Goal: Transaction & Acquisition: Purchase product/service

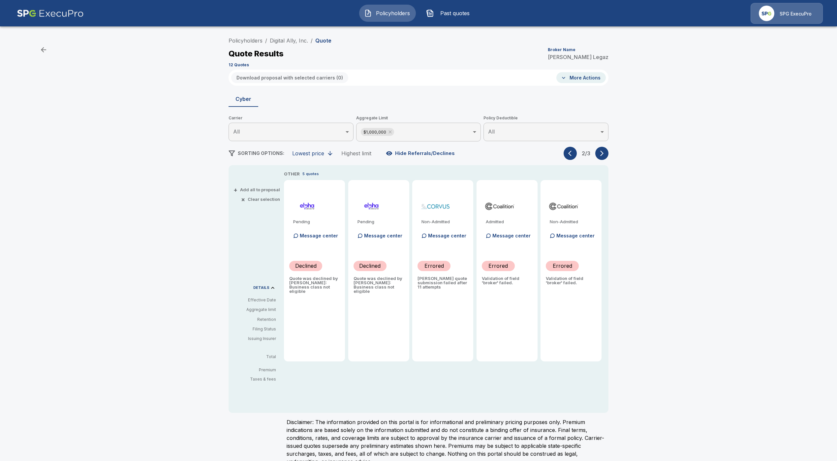
click at [571, 155] on icon "button" at bounding box center [569, 154] width 3 height 6
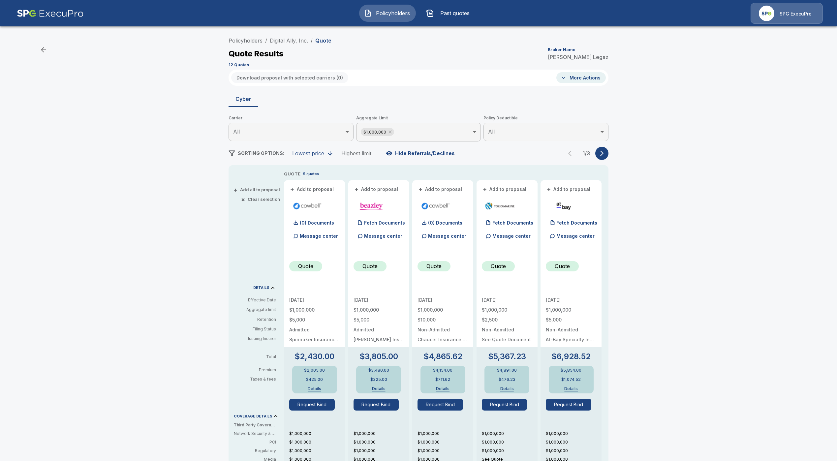
click at [616, 153] on div "Policyholders / Digital Ally, Inc. / Quote Quote Results Broker Name Regina Leg…" at bounding box center [419, 354] width 396 height 641
click at [605, 154] on icon "button" at bounding box center [601, 153] width 7 height 7
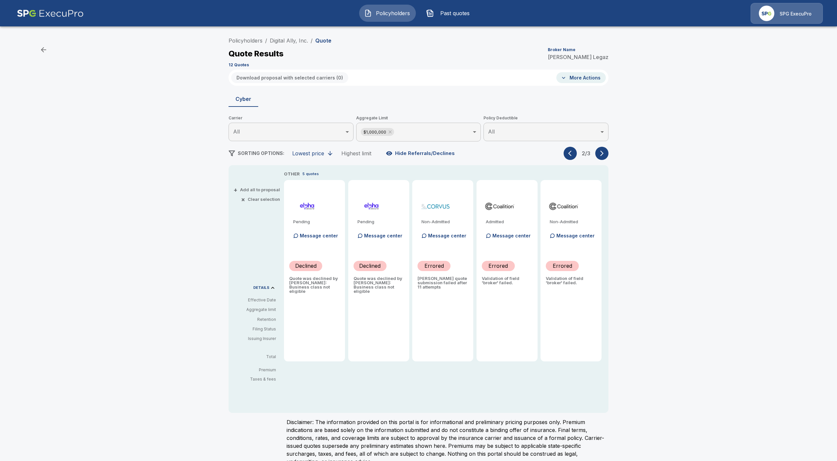
click at [699, 183] on div "Policyholders / Digital Ally, Inc. / Quote Quote Results Broker Name Regina Leg…" at bounding box center [418, 252] width 837 height 442
click at [77, 18] on img at bounding box center [50, 13] width 67 height 21
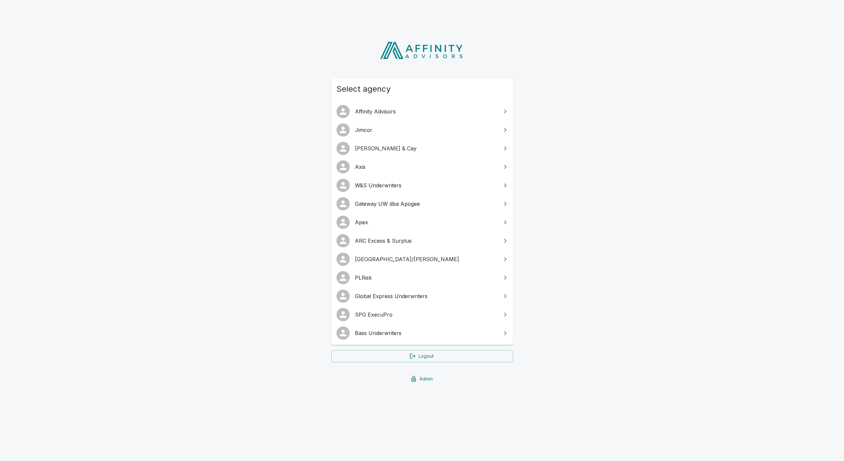
click at [401, 240] on span "ARC Excess & Surplus" at bounding box center [426, 241] width 142 height 8
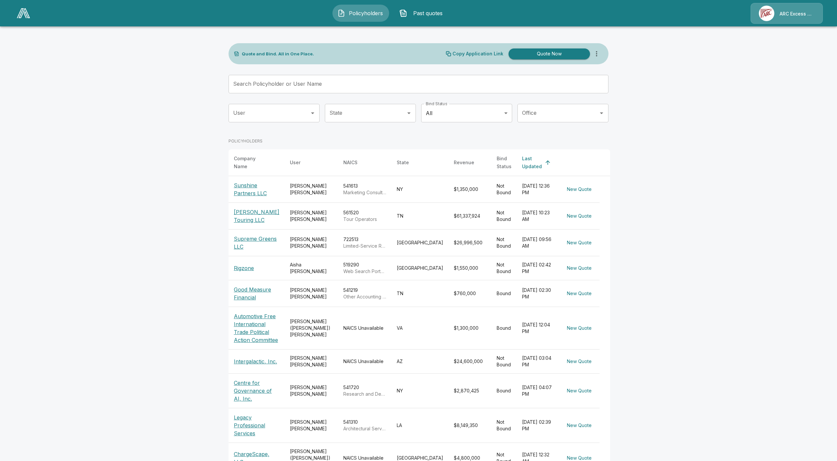
click at [800, 22] on div "ARC Excess & Surplus" at bounding box center [786, 13] width 72 height 21
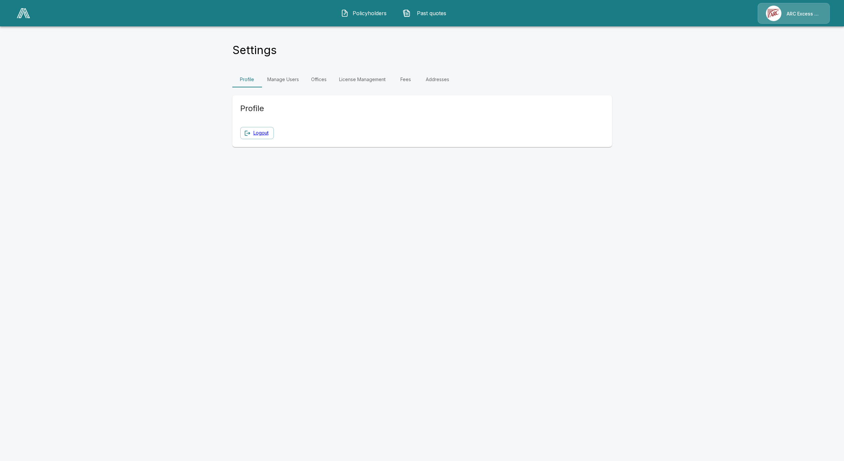
click at [406, 82] on link "Fees" at bounding box center [406, 80] width 30 height 16
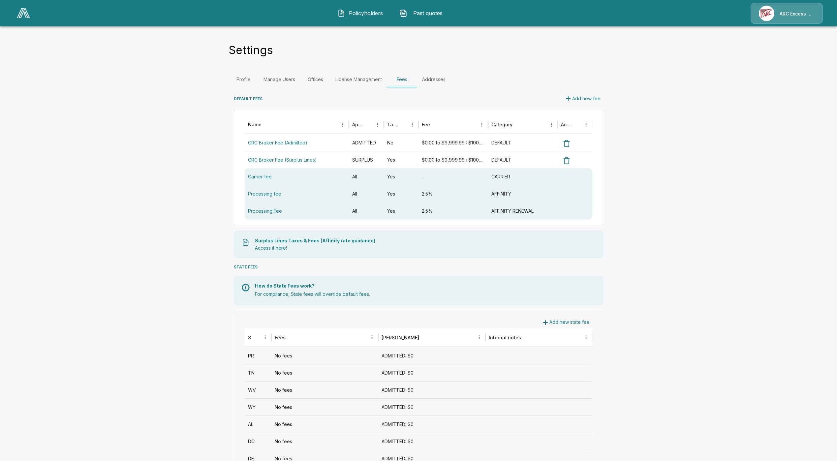
click at [20, 13] on img at bounding box center [23, 13] width 13 height 10
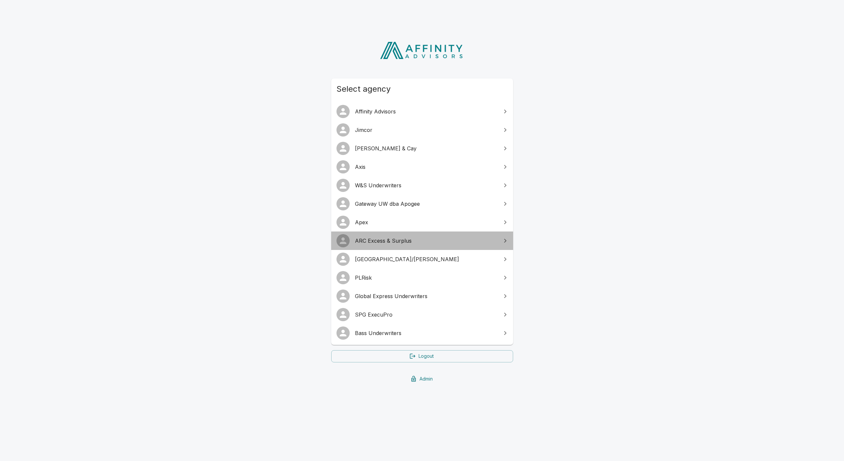
click at [383, 240] on span "ARC Excess & Surplus" at bounding box center [426, 241] width 142 height 8
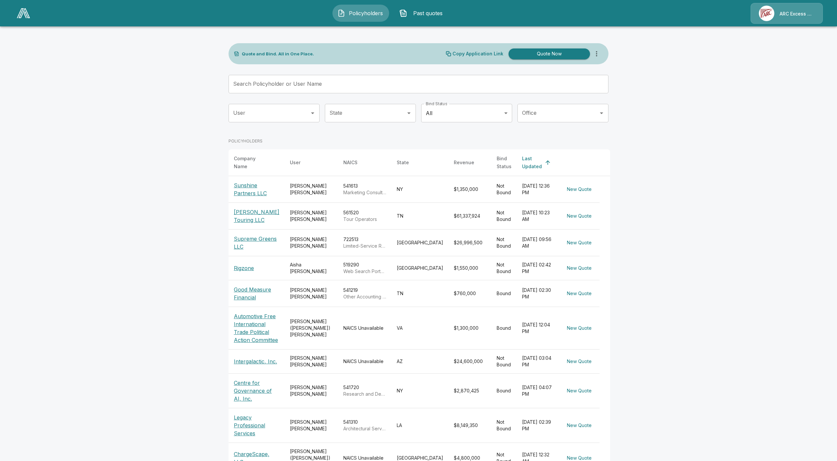
click at [244, 270] on th "Rigzone" at bounding box center [256, 268] width 56 height 24
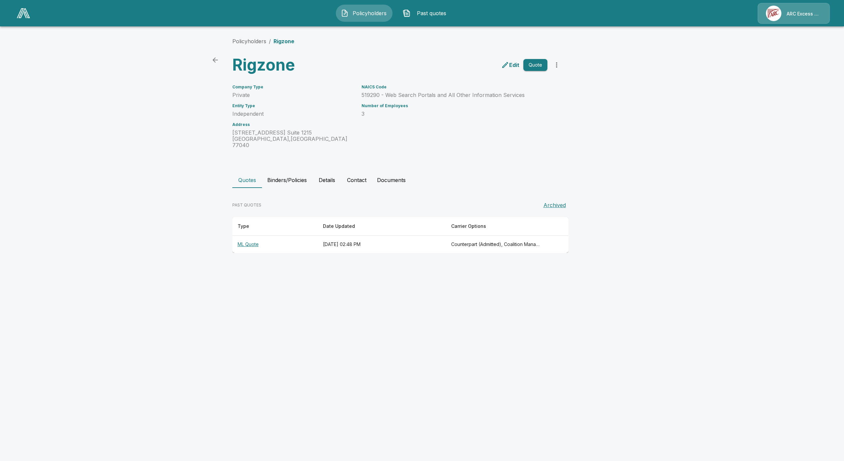
click at [254, 240] on th "ML Quote" at bounding box center [274, 244] width 85 height 17
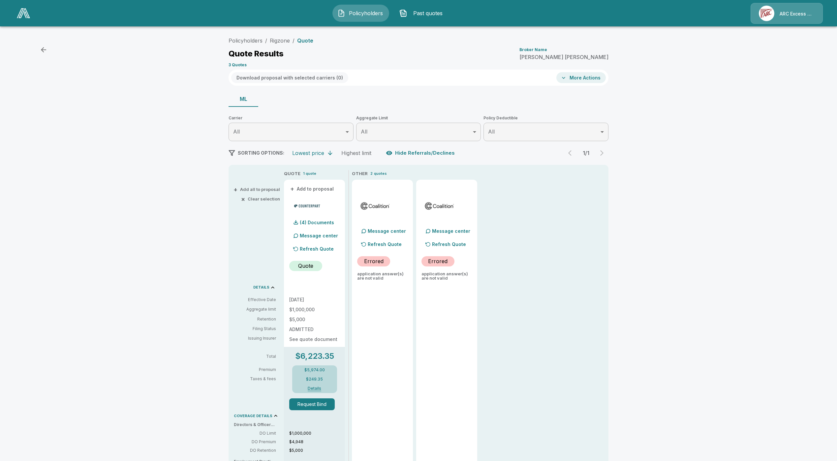
click at [320, 388] on button "Details" at bounding box center [314, 388] width 26 height 4
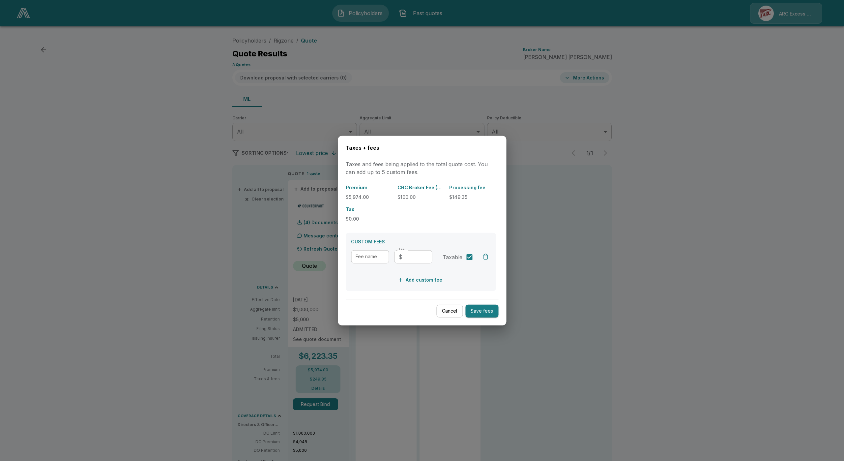
click at [449, 315] on button "Cancel" at bounding box center [449, 311] width 26 height 13
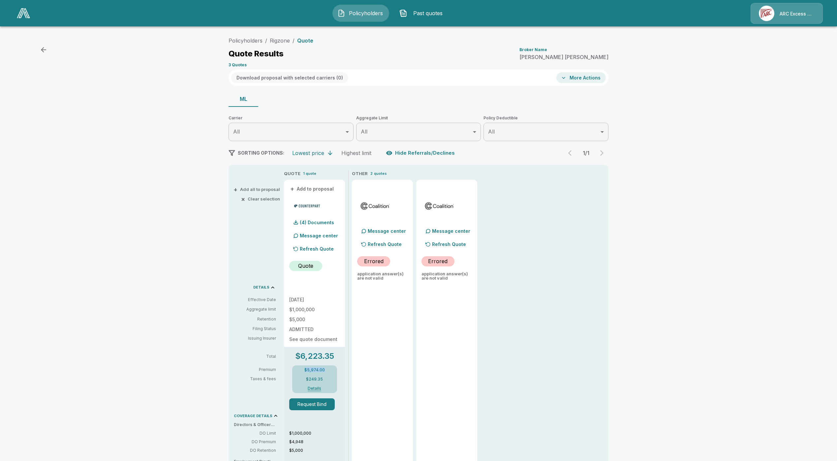
drag, startPoint x: 317, startPoint y: 370, endPoint x: 304, endPoint y: 371, distance: 13.2
click at [304, 371] on div "$5,974.00 $249.35 Details" at bounding box center [314, 379] width 45 height 28
copy p "$5,974.00"
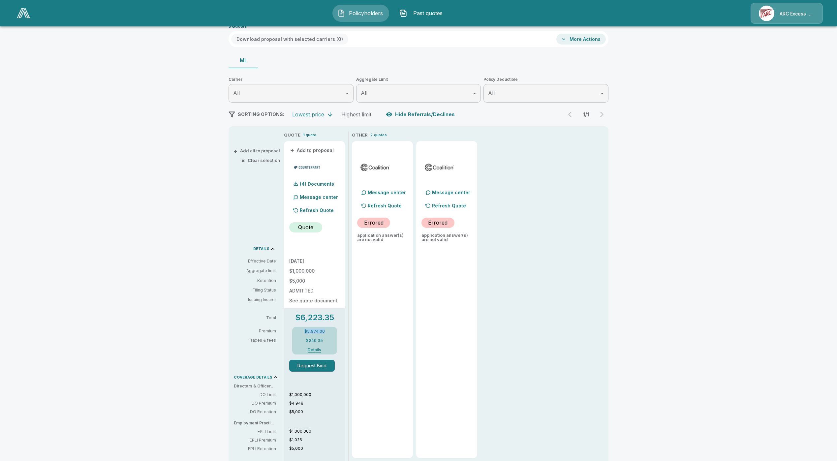
scroll to position [36, 0]
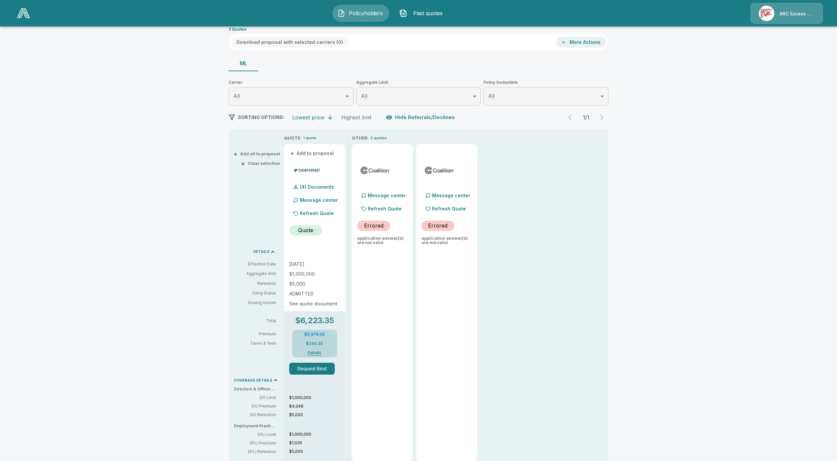
click at [318, 354] on button "Details" at bounding box center [314, 353] width 26 height 4
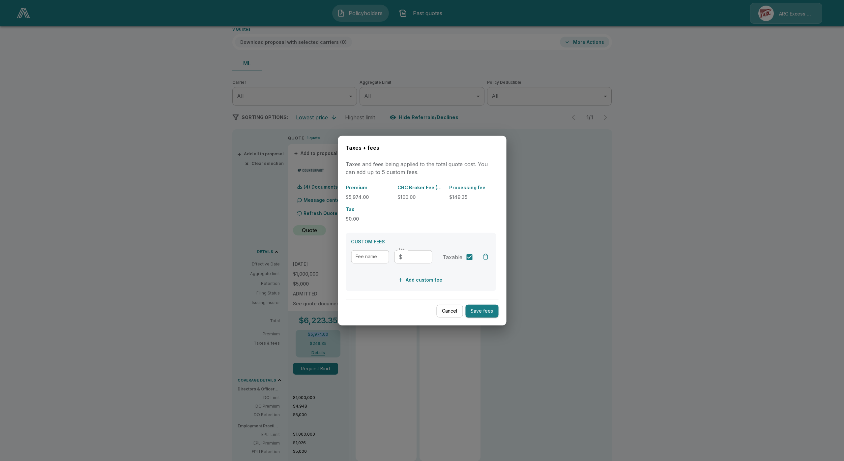
drag, startPoint x: 459, startPoint y: 314, endPoint x: 443, endPoint y: 236, distance: 79.1
click at [459, 313] on button "Cancel" at bounding box center [449, 311] width 26 height 13
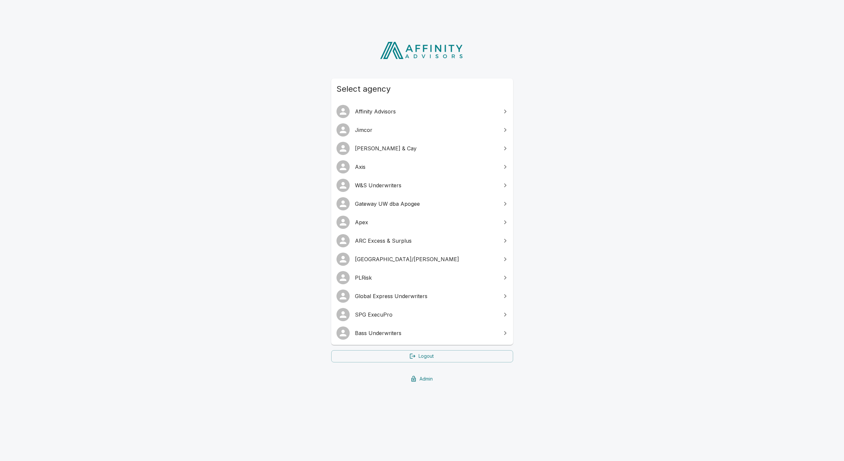
click at [409, 316] on span "SPG ExecuPro" at bounding box center [426, 315] width 142 height 8
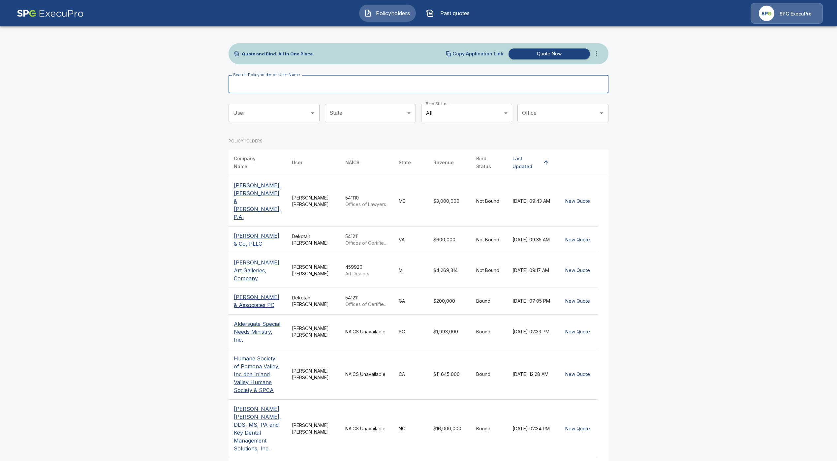
click at [306, 88] on input "Search Policyholder or User Name" at bounding box center [414, 84] width 372 height 18
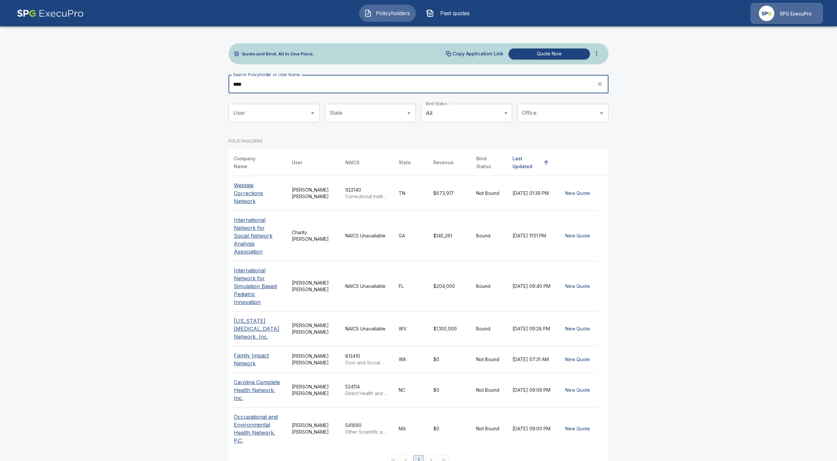
type input "****"
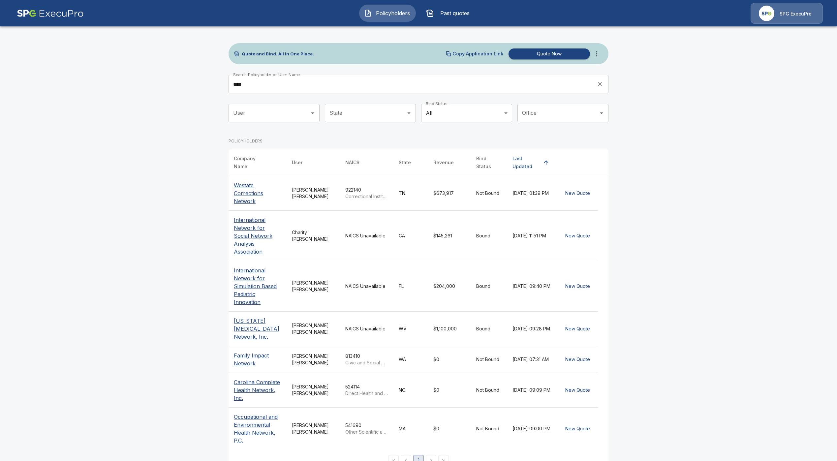
click at [265, 227] on p "International Network for Social Network Analysis Association" at bounding box center [257, 236] width 47 height 40
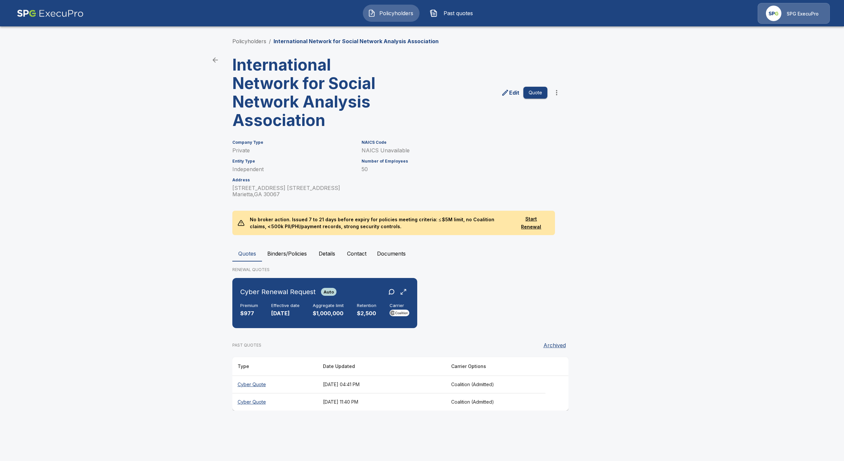
click at [257, 385] on th "Cyber Quote" at bounding box center [274, 383] width 85 height 17
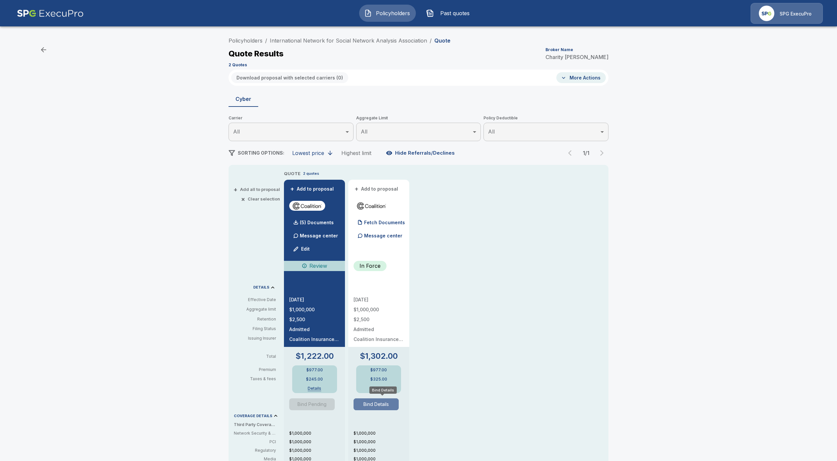
click at [390, 402] on button "Bind Details" at bounding box center [375, 404] width 45 height 12
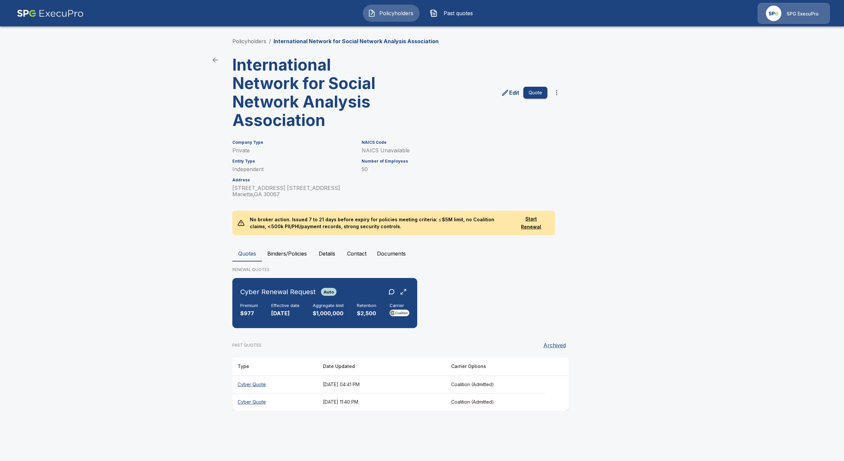
click at [269, 408] on th "Cyber Quote" at bounding box center [274, 401] width 85 height 17
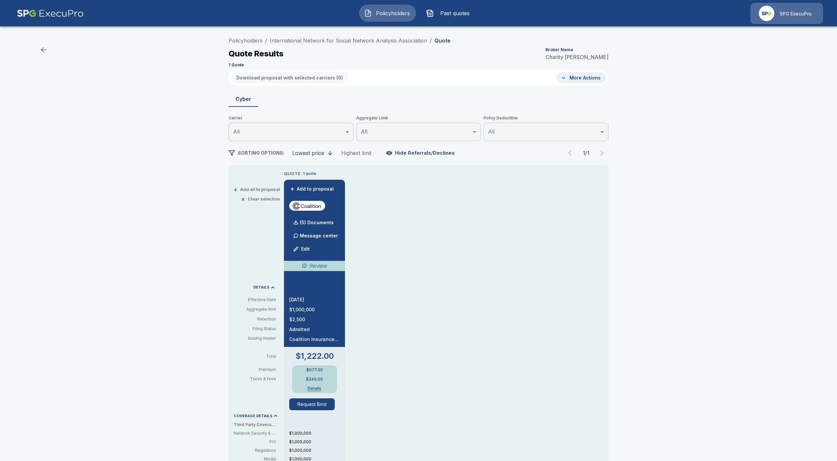
click at [316, 389] on button "Details" at bounding box center [314, 388] width 26 height 4
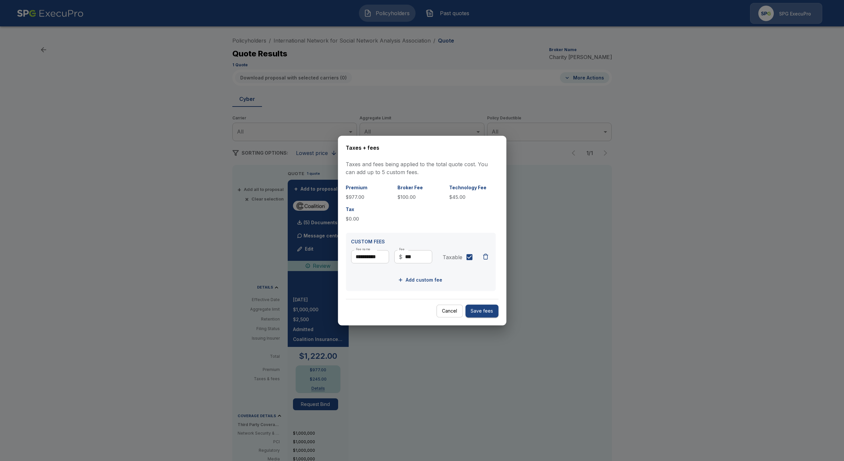
click at [442, 314] on button "Cancel" at bounding box center [449, 311] width 26 height 13
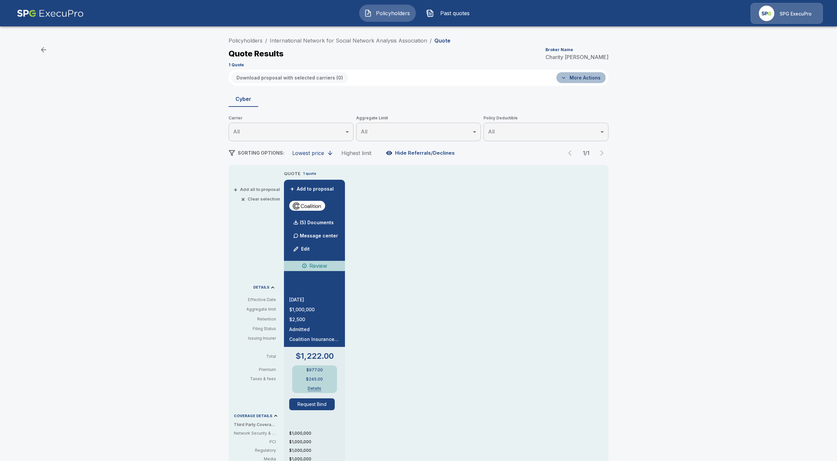
click at [577, 77] on button "More Actions" at bounding box center [580, 77] width 49 height 11
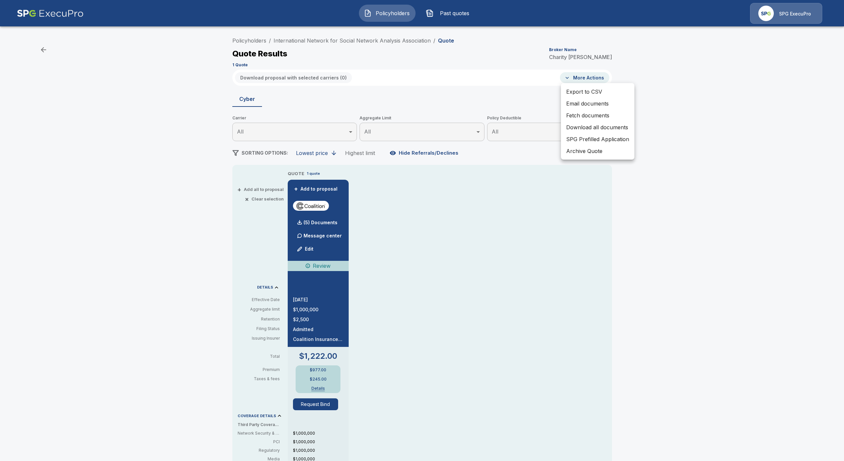
drag, startPoint x: 724, startPoint y: 235, endPoint x: 721, endPoint y: 233, distance: 3.6
click at [724, 234] on div at bounding box center [422, 230] width 844 height 461
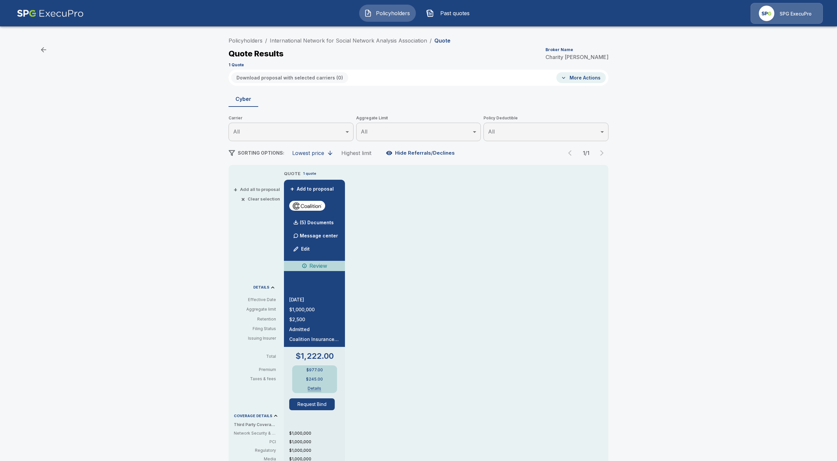
click at [311, 249] on button "Edit" at bounding box center [301, 248] width 22 height 13
click at [316, 387] on button "Details" at bounding box center [314, 388] width 26 height 4
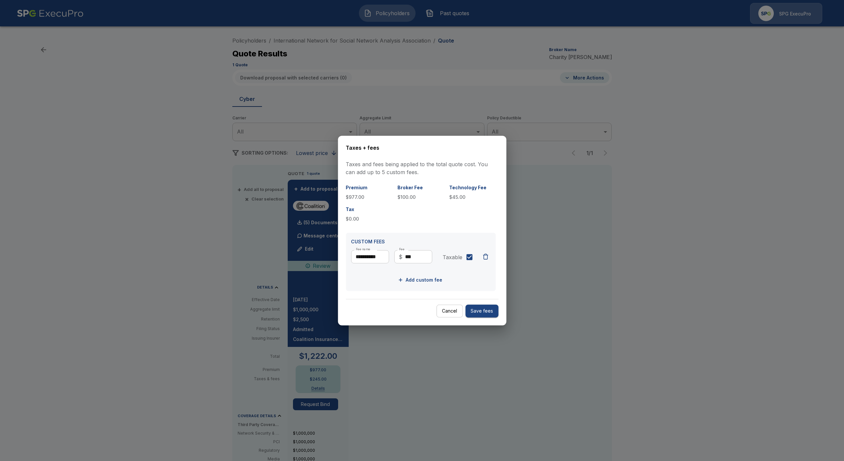
click at [445, 310] on button "Cancel" at bounding box center [449, 311] width 26 height 13
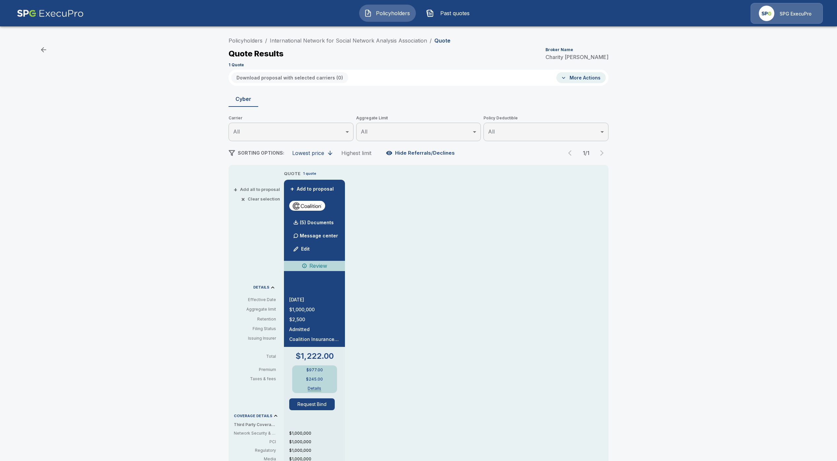
click at [318, 386] on button "Details" at bounding box center [314, 388] width 26 height 4
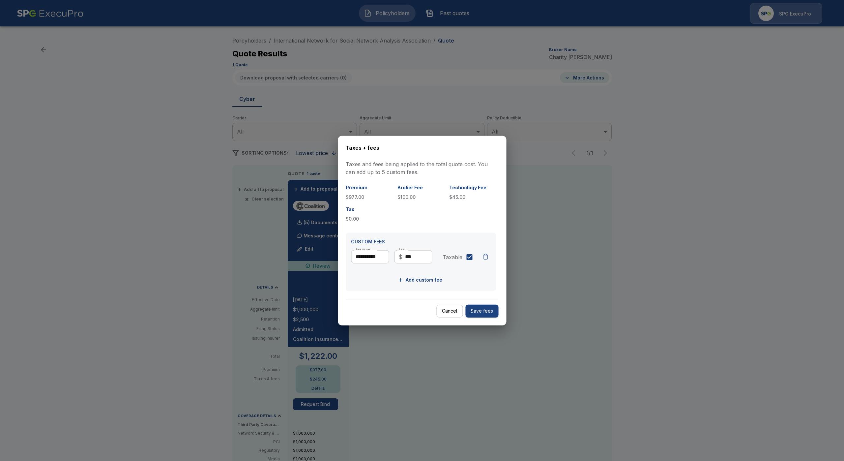
click at [482, 257] on div "button" at bounding box center [485, 256] width 7 height 7
click at [474, 312] on button "Save fees" at bounding box center [481, 311] width 33 height 13
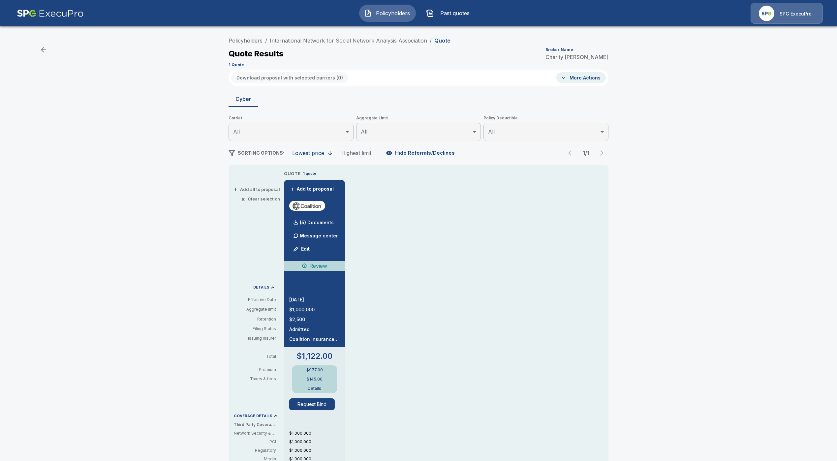
click at [317, 387] on button "Details" at bounding box center [314, 388] width 26 height 4
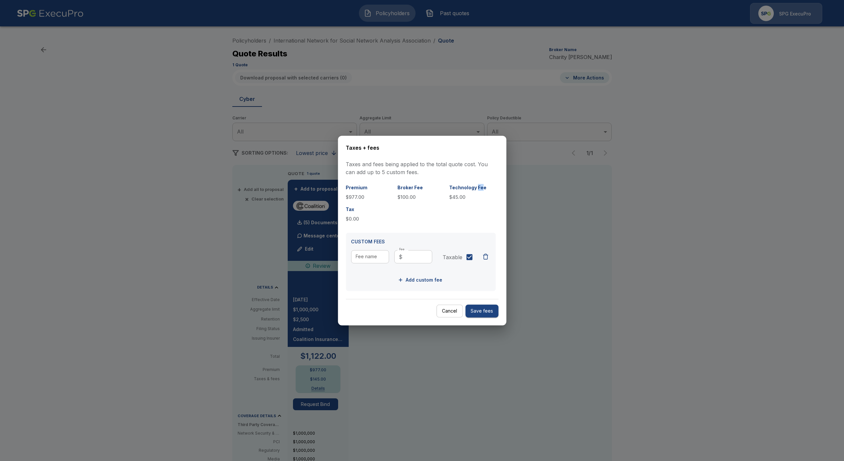
click at [473, 192] on body "Policyholders Past quotes SPG ExecuPro Policyholders / International Network fo…" at bounding box center [422, 337] width 844 height 675
click at [451, 202] on div "Premium $977.00 Broker Fee $100.00 Technology Fee $45.00 Tax $0.00" at bounding box center [421, 203] width 150 height 38
click at [458, 195] on p "$45.00" at bounding box center [472, 196] width 46 height 7
drag, startPoint x: 604, startPoint y: 267, endPoint x: 594, endPoint y: 272, distance: 10.9
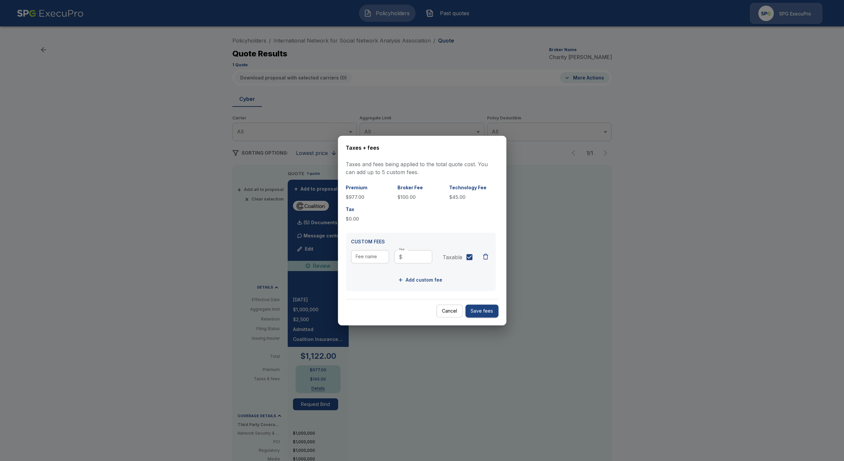
click at [603, 267] on div at bounding box center [422, 230] width 844 height 461
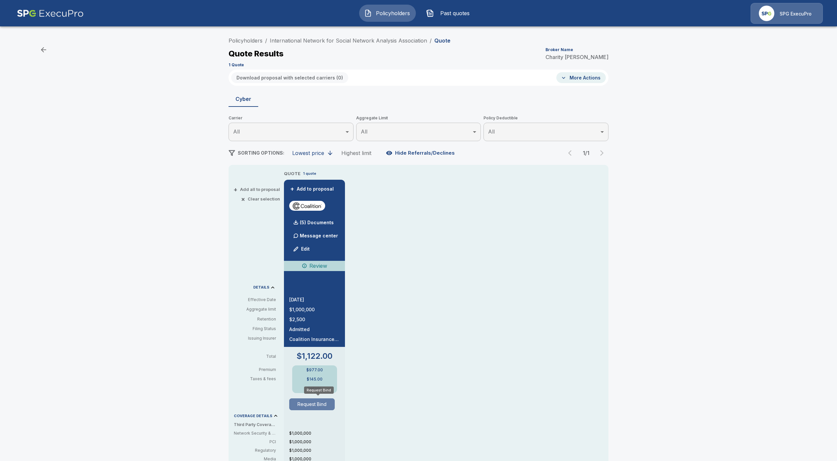
click at [318, 410] on button "Request Bind" at bounding box center [311, 404] width 45 height 12
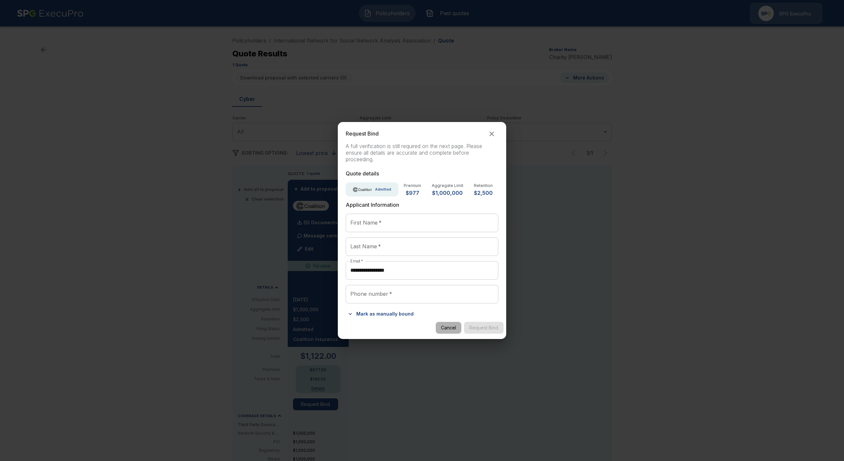
click at [459, 328] on button "Cancel" at bounding box center [449, 328] width 26 height 12
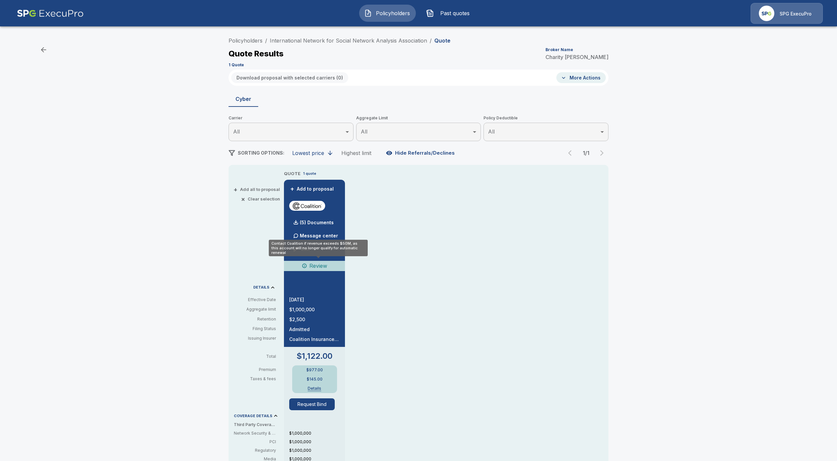
click at [320, 263] on p "Review" at bounding box center [318, 266] width 18 height 8
click at [794, 16] on p "SPG ExecuPro" at bounding box center [795, 14] width 32 height 7
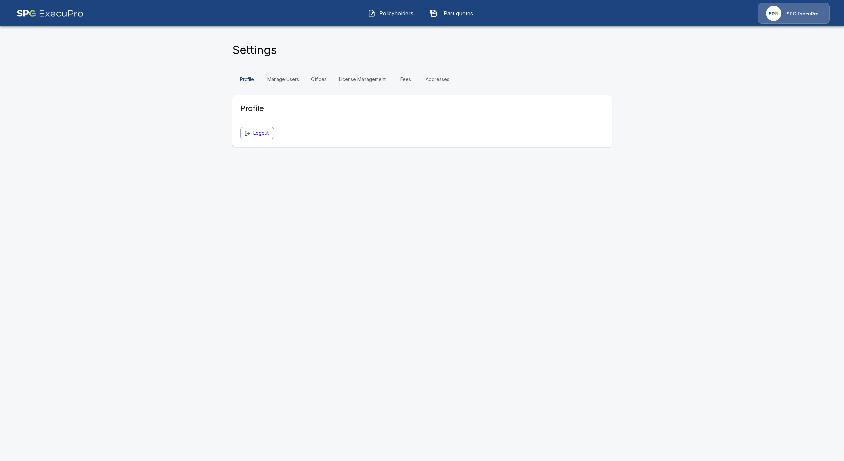
click at [284, 78] on link "Manage Users" at bounding box center [283, 80] width 42 height 16
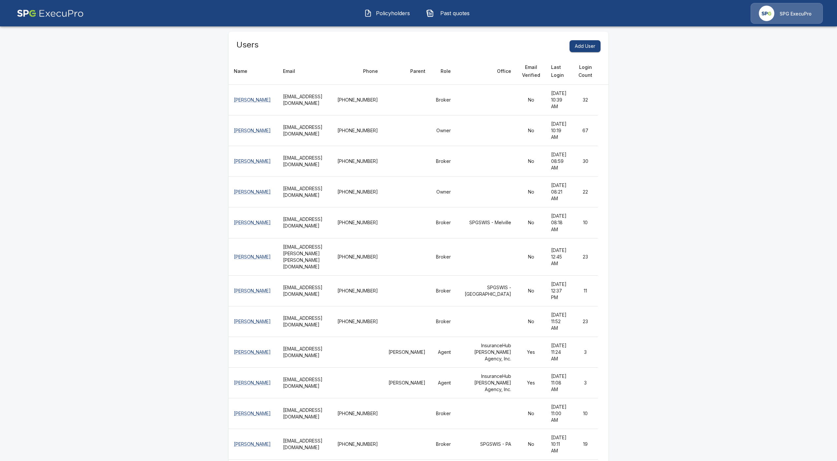
scroll to position [84, 0]
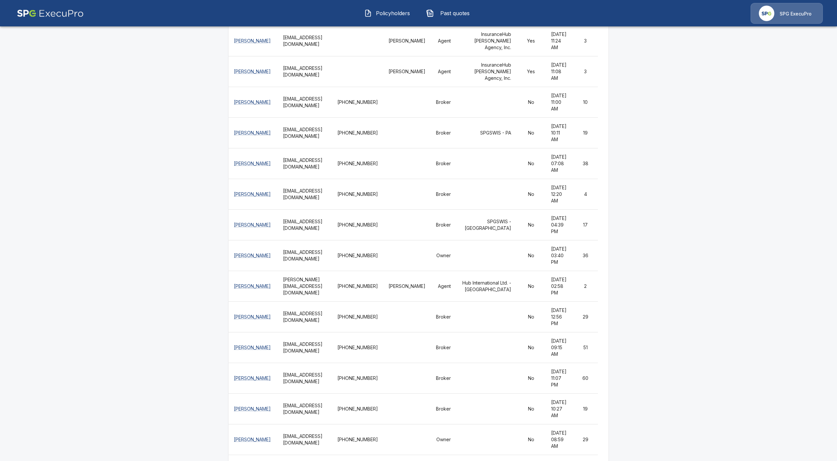
click at [379, 14] on span "Policyholders" at bounding box center [392, 13] width 36 height 8
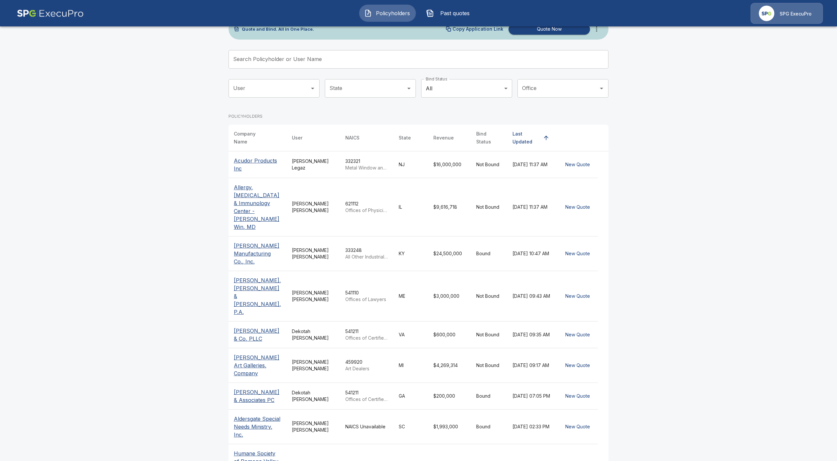
scroll to position [44, 0]
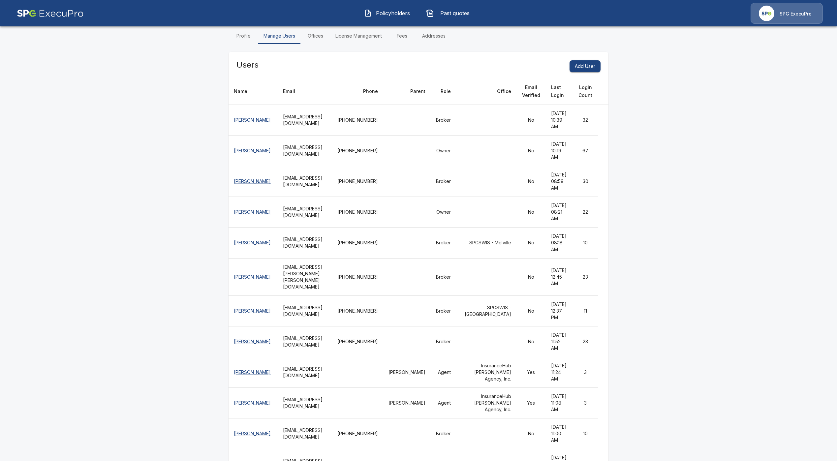
scroll to position [375, 0]
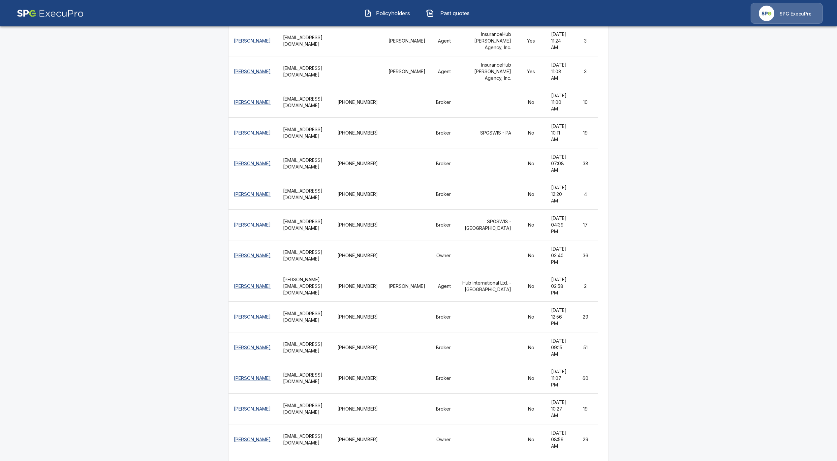
drag, startPoint x: 297, startPoint y: 70, endPoint x: 293, endPoint y: 69, distance: 3.7
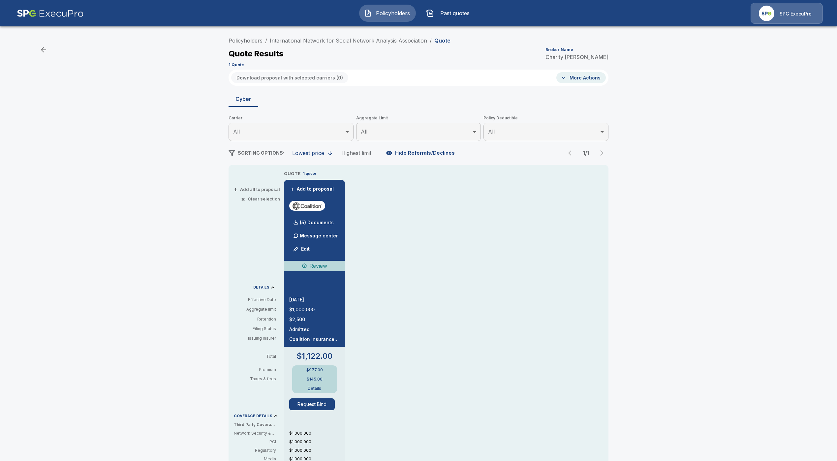
click at [458, 306] on div "QUOTE 1 quote + Add to proposal (5) Documents Message center Edit Review 10/11/…" at bounding box center [446, 389] width 324 height 439
click at [320, 384] on div "$977.00 $145.00 Details" at bounding box center [314, 379] width 45 height 28
click at [320, 387] on button "Details" at bounding box center [314, 388] width 26 height 4
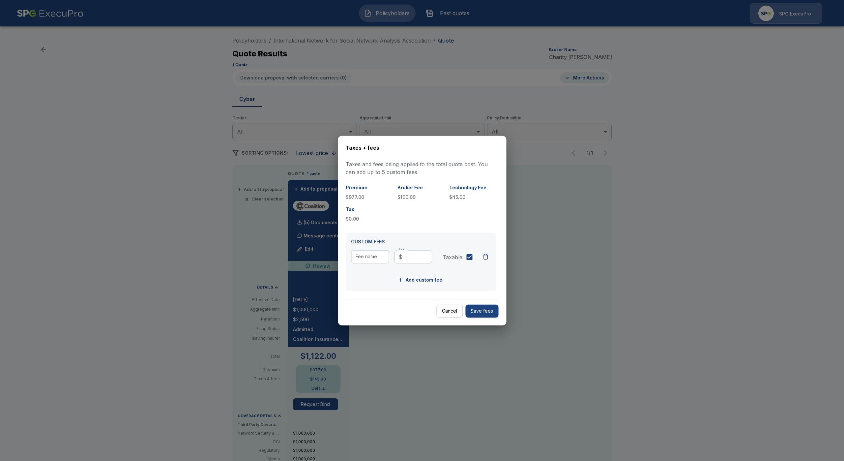
click at [449, 312] on button "Cancel" at bounding box center [449, 311] width 26 height 13
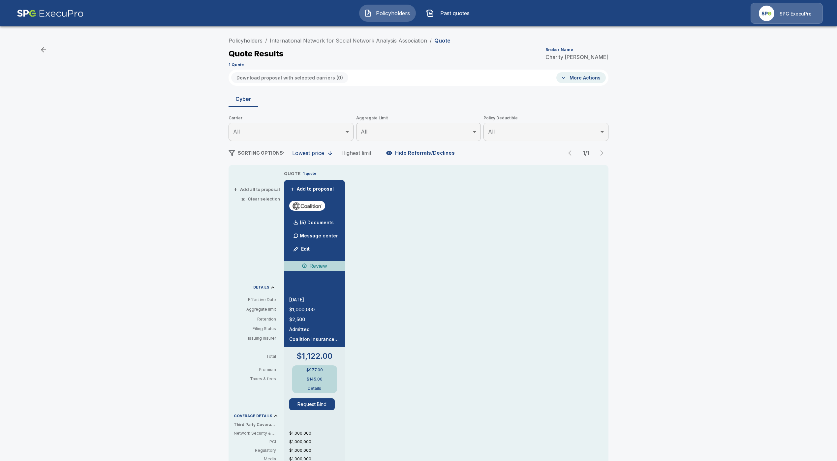
click at [320, 369] on p "$977.00" at bounding box center [314, 370] width 16 height 4
copy p "$977.00"
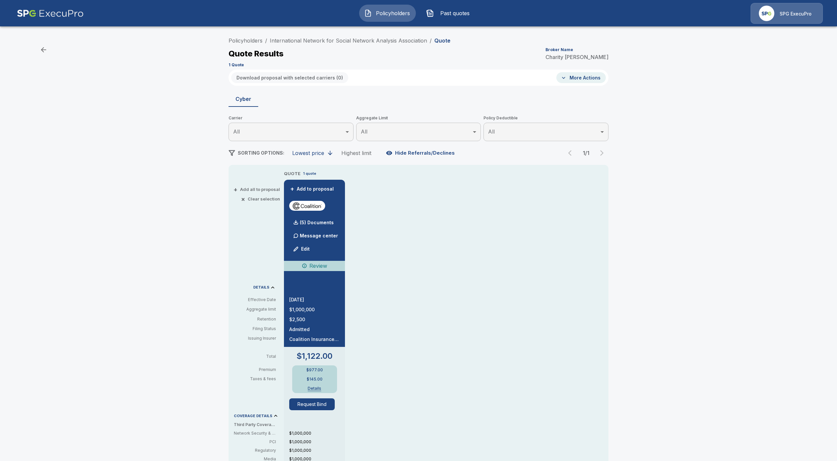
click at [420, 313] on div "QUOTE 1 quote + Add to proposal (5) Documents Message center Edit Review 10/11/…" at bounding box center [446, 389] width 324 height 439
click at [319, 405] on button "Request Bind" at bounding box center [311, 404] width 45 height 12
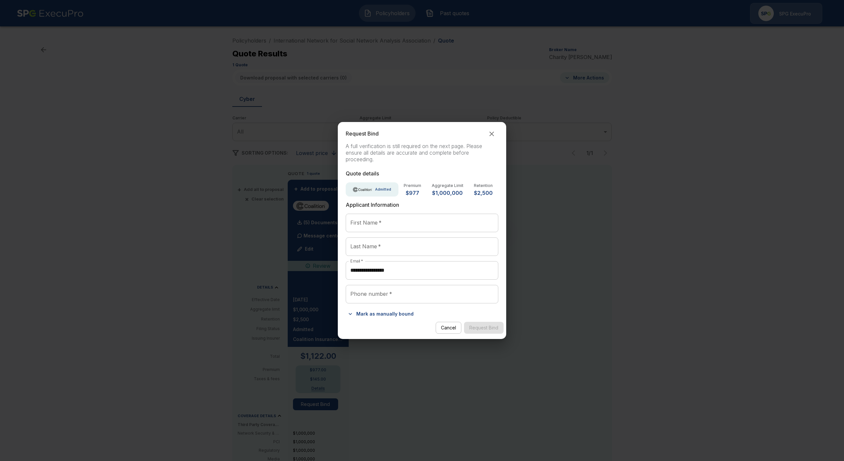
click at [384, 313] on button "Mark as manually bound" at bounding box center [381, 314] width 71 height 11
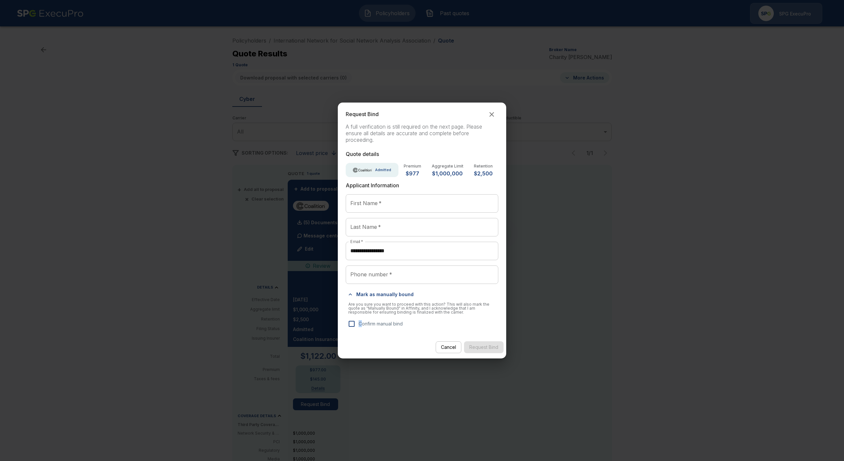
click at [360, 319] on label "Confirm manual bind" at bounding box center [374, 324] width 58 height 14
click at [488, 348] on div "Cancel Request Bind" at bounding box center [422, 347] width 169 height 17
click at [390, 276] on input "Phone number   *" at bounding box center [422, 274] width 153 height 18
click at [148, 309] on div "**********" at bounding box center [422, 230] width 844 height 461
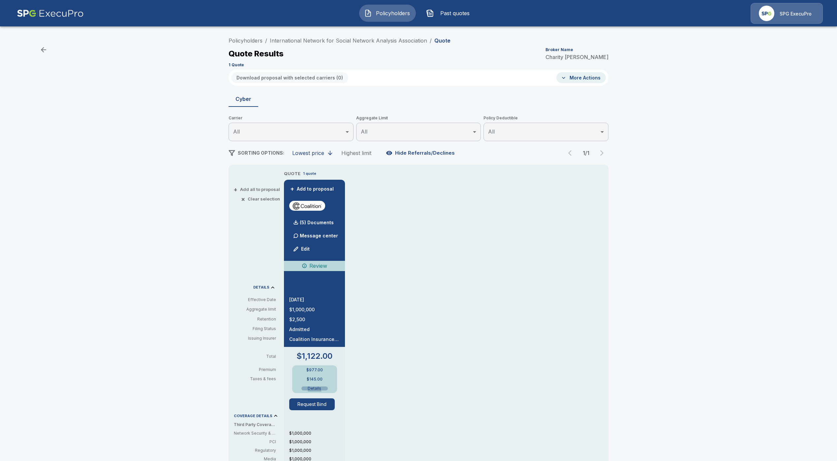
click at [317, 389] on button "Details" at bounding box center [314, 388] width 26 height 4
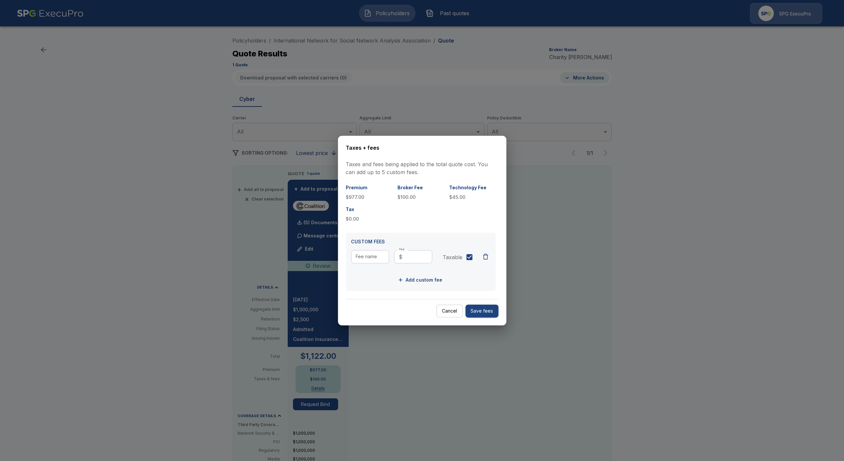
drag, startPoint x: 413, startPoint y: 391, endPoint x: 398, endPoint y: 394, distance: 15.7
click at [408, 391] on div at bounding box center [422, 230] width 844 height 461
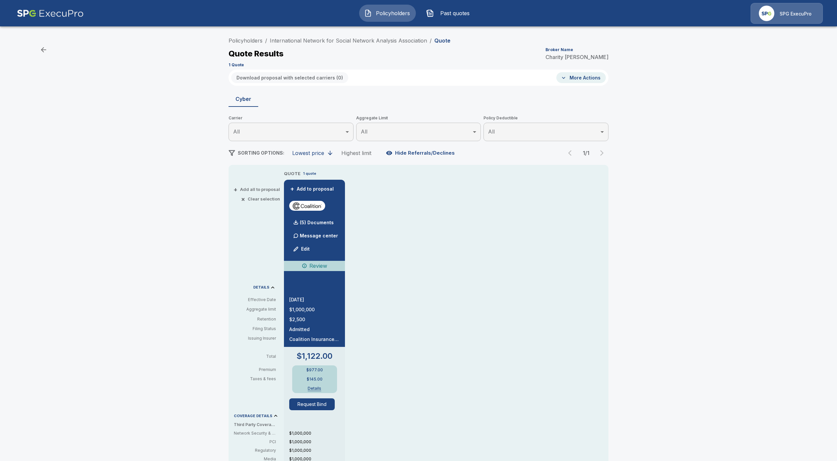
click at [331, 403] on button "Request Bind" at bounding box center [311, 404] width 45 height 12
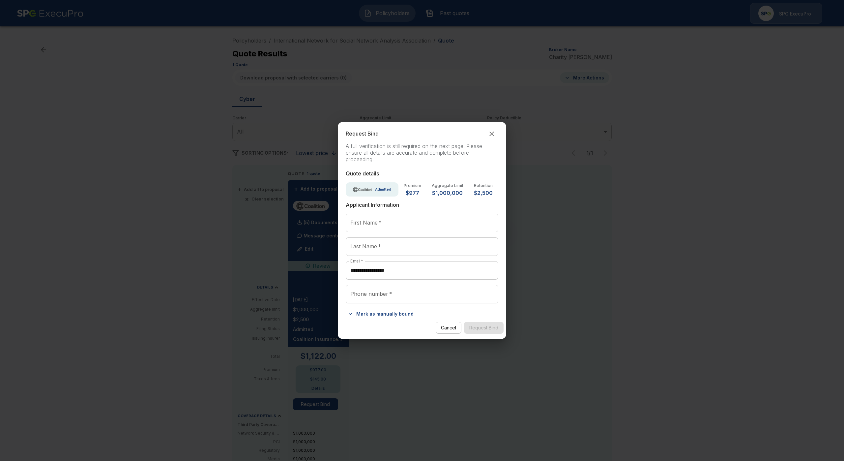
click at [384, 229] on input "First Name   *" at bounding box center [422, 223] width 153 height 18
type input "***"
click at [393, 244] on input "Last Name   *" at bounding box center [422, 246] width 153 height 18
type input "***"
click at [405, 296] on input "Phone number   *" at bounding box center [422, 294] width 153 height 18
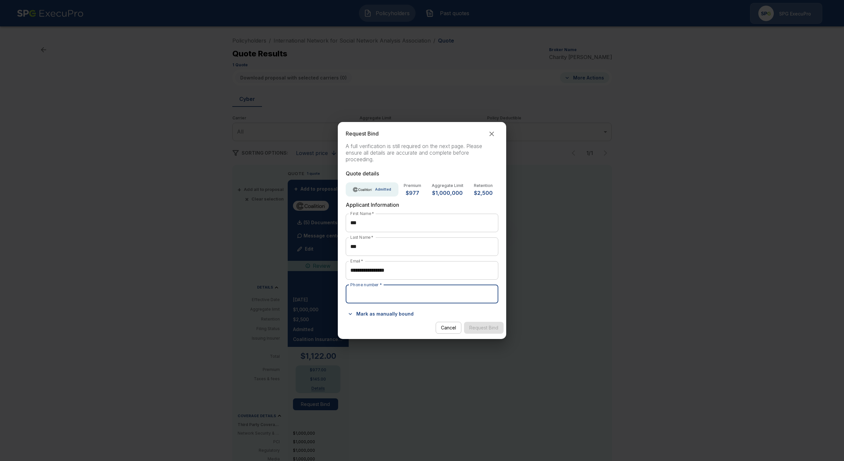
click at [386, 297] on input "Phone number   *" at bounding box center [422, 294] width 153 height 18
click at [635, 104] on div "**********" at bounding box center [422, 230] width 844 height 461
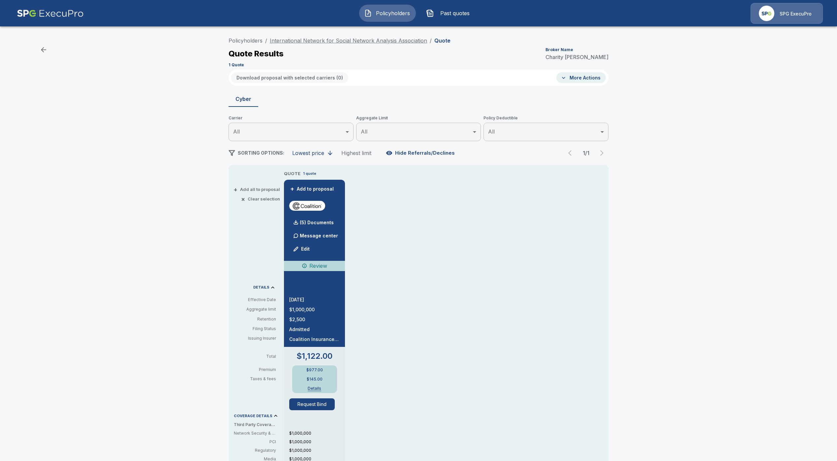
click at [381, 39] on link "International Network for Social Network Analysis Association" at bounding box center [348, 40] width 157 height 7
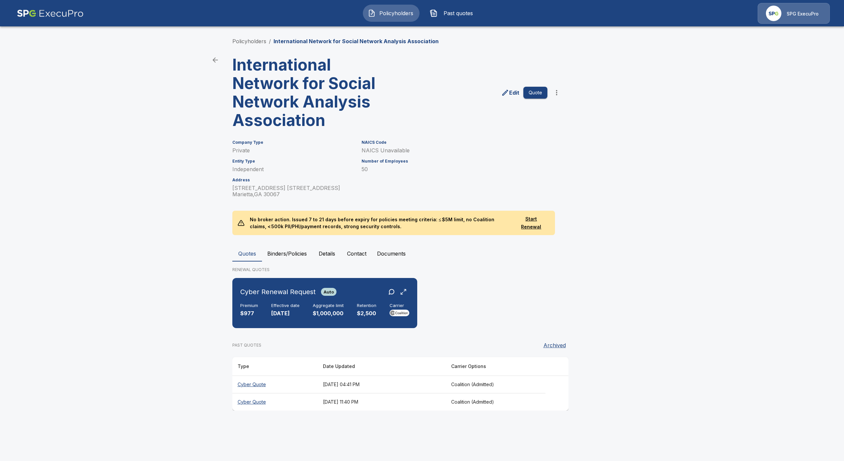
click at [380, 246] on button "Documents" at bounding box center [391, 254] width 39 height 16
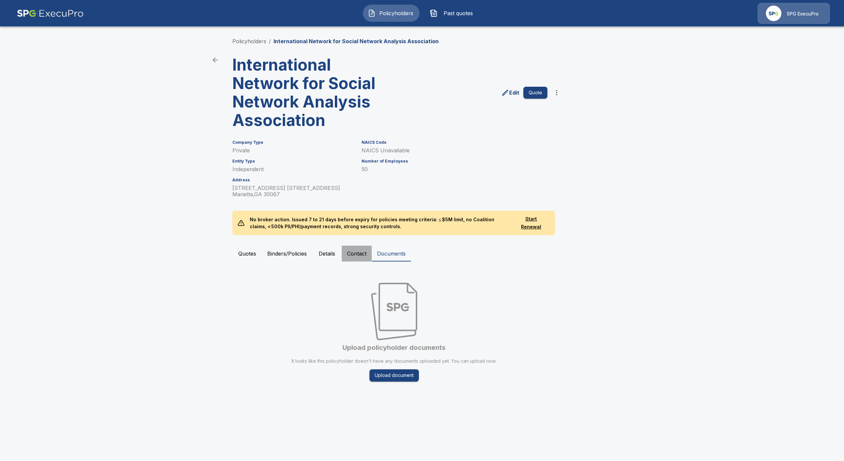
click at [358, 249] on button "Contact" at bounding box center [357, 254] width 30 height 16
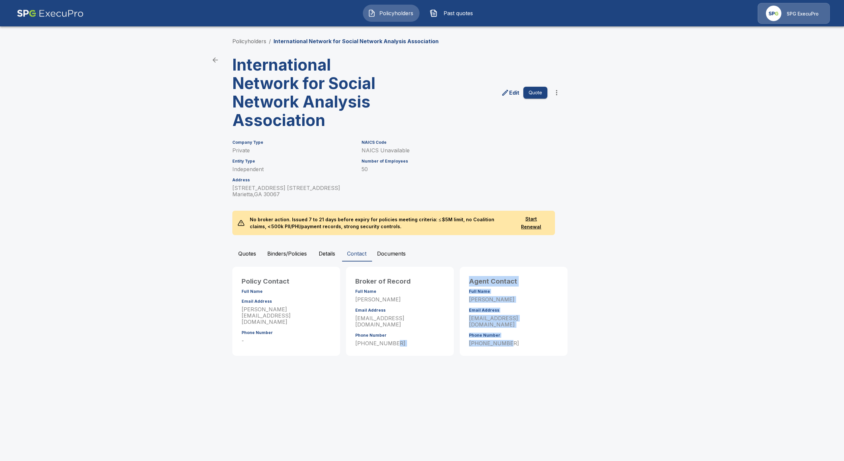
drag, startPoint x: 515, startPoint y: 340, endPoint x: 451, endPoint y: 336, distance: 63.4
click at [451, 336] on div "Policy Contact Full Name Email Address [PERSON_NAME][EMAIL_ADDRESS][DOMAIN_NAME…" at bounding box center [421, 310] width 382 height 92
drag, startPoint x: 464, startPoint y: 334, endPoint x: 472, endPoint y: 338, distance: 8.7
click at [464, 335] on div "Agent Contact Full Name [PERSON_NAME] Email Address [EMAIL_ADDRESS][DOMAIN_NAME…" at bounding box center [514, 313] width 100 height 84
click at [476, 340] on p "[PHONE_NUMBER]" at bounding box center [513, 343] width 89 height 6
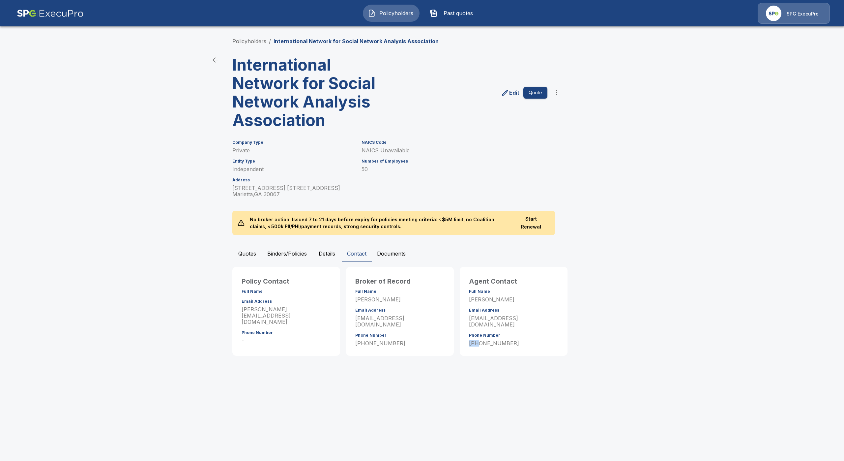
click at [476, 340] on p "[PHONE_NUMBER]" at bounding box center [513, 343] width 89 height 6
click at [283, 251] on button "Binders/Policies" at bounding box center [287, 254] width 50 height 16
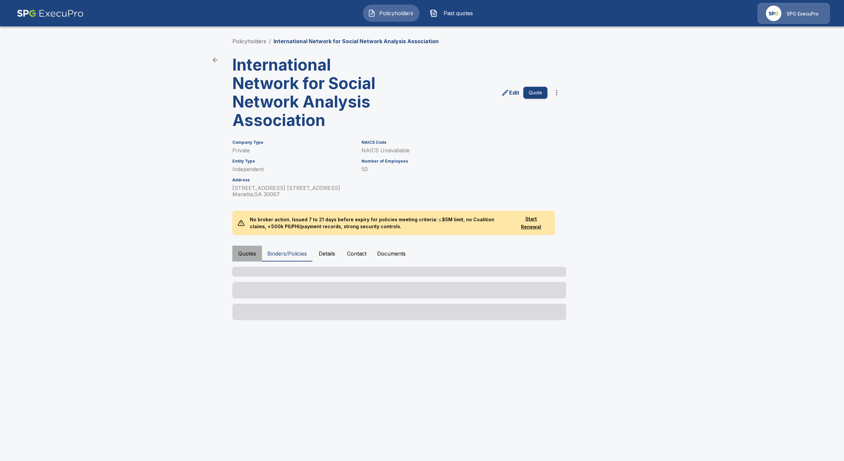
click at [254, 252] on div "Policyholders / International Network for Social Network Analysis Association I…" at bounding box center [422, 179] width 396 height 308
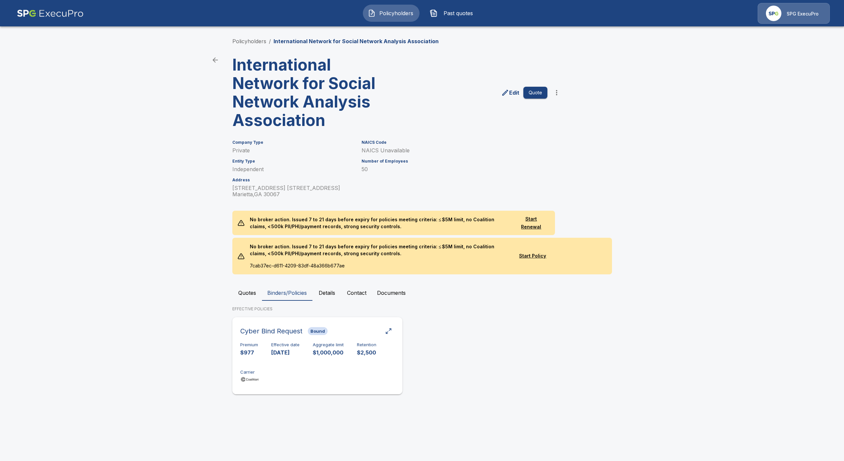
click at [296, 373] on div "Premium $977 Effective date 10/11/2024 Aggregate limit $1,000,000 Retention $2,…" at bounding box center [317, 363] width 154 height 42
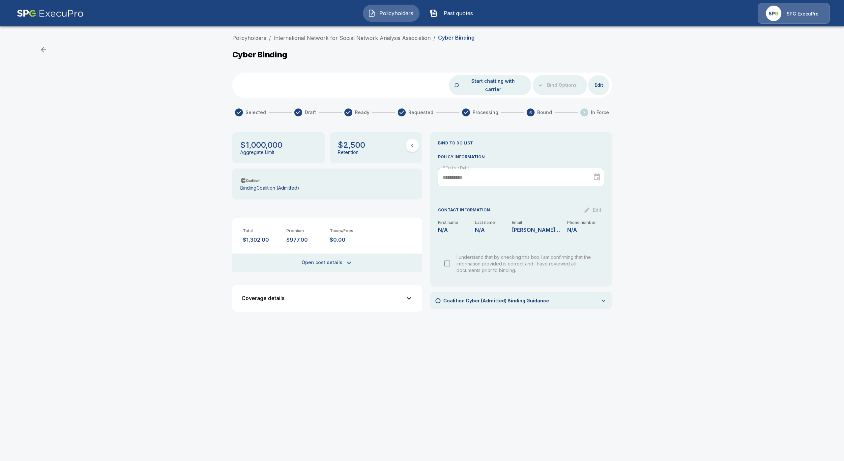
drag, startPoint x: 319, startPoint y: 338, endPoint x: 315, endPoint y: 338, distance: 4.0
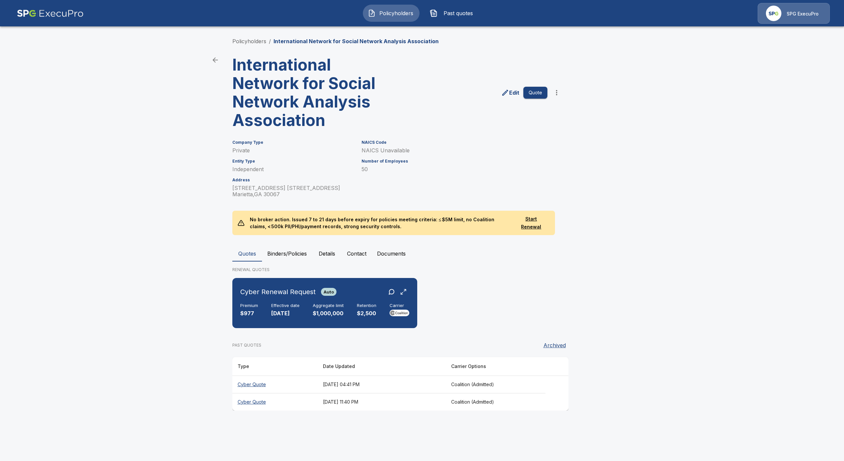
click at [248, 401] on th "Cyber Quote" at bounding box center [274, 401] width 85 height 17
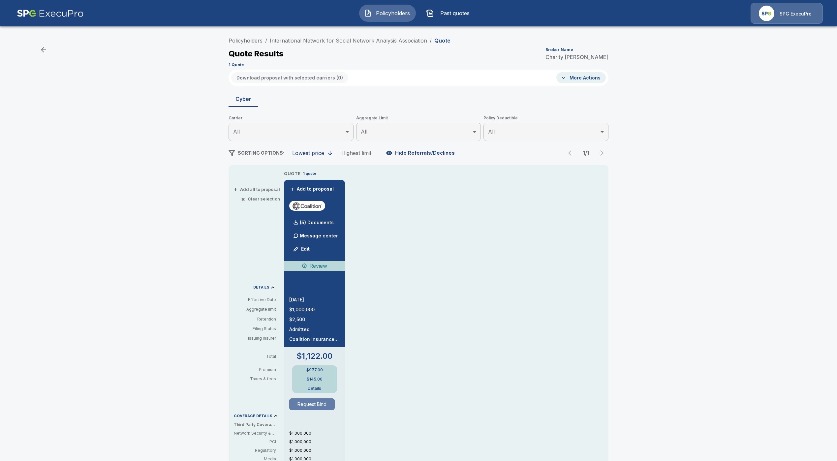
click at [314, 409] on button "Request Bind" at bounding box center [311, 404] width 45 height 12
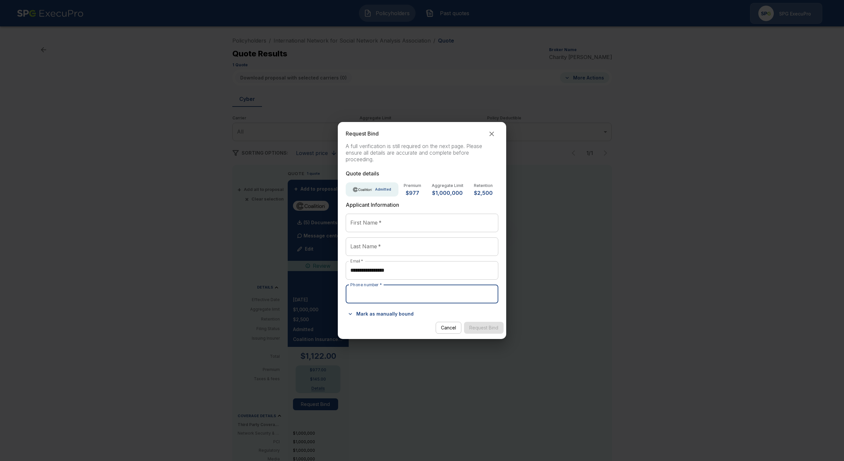
click at [395, 289] on input "Phone number   *" at bounding box center [422, 294] width 153 height 18
paste input "**********"
type input "**********"
click at [384, 224] on input "First Name   *" at bounding box center [422, 223] width 153 height 18
type input "***"
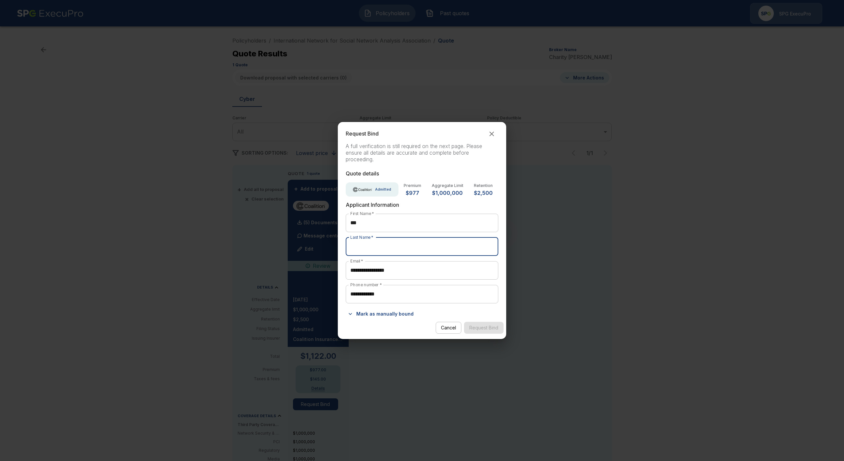
click at [413, 248] on input "Last Name   *" at bounding box center [422, 246] width 153 height 18
type input "***"
click at [379, 311] on button "Mark as manually bound" at bounding box center [381, 314] width 71 height 11
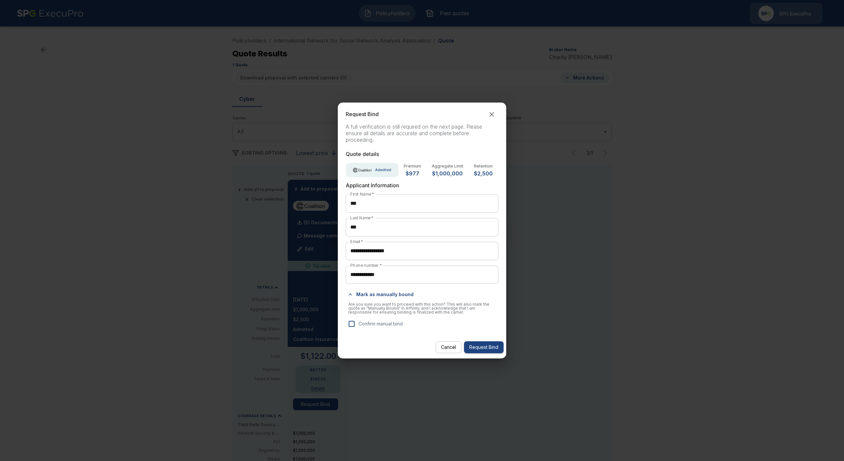
click at [377, 320] on p "Confirm manual bind" at bounding box center [381, 323] width 44 height 7
drag, startPoint x: 510, startPoint y: 349, endPoint x: 501, endPoint y: 349, distance: 9.2
click at [504, 349] on div "**********" at bounding box center [422, 230] width 844 height 461
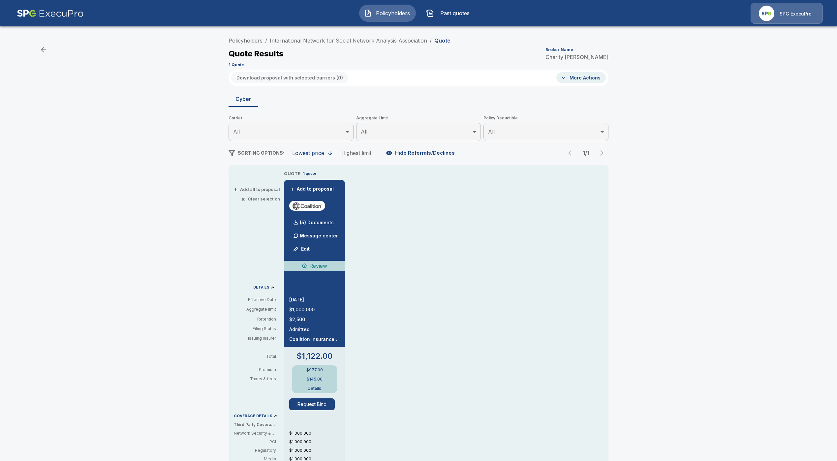
click at [495, 349] on div "QUOTE 1 quote + Add to proposal (5) Documents Message center Edit Review 10/11/…" at bounding box center [446, 389] width 324 height 439
click at [328, 405] on button "Request Bind" at bounding box center [311, 404] width 45 height 12
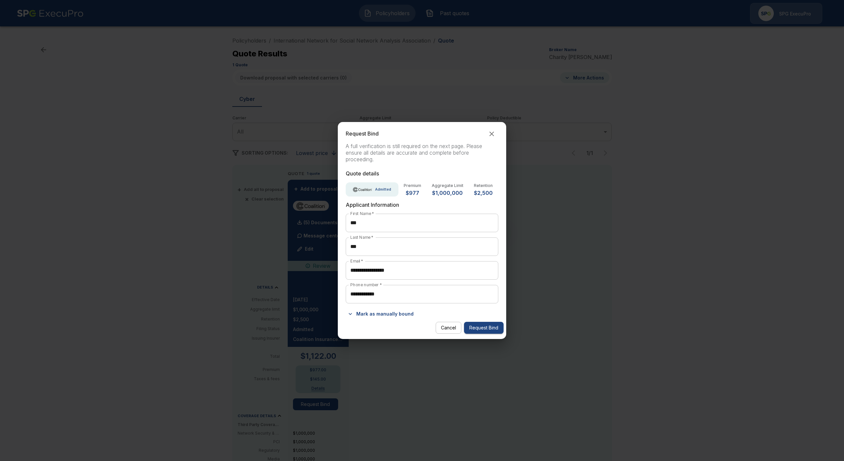
click at [388, 319] on button "Mark as manually bound" at bounding box center [381, 314] width 71 height 11
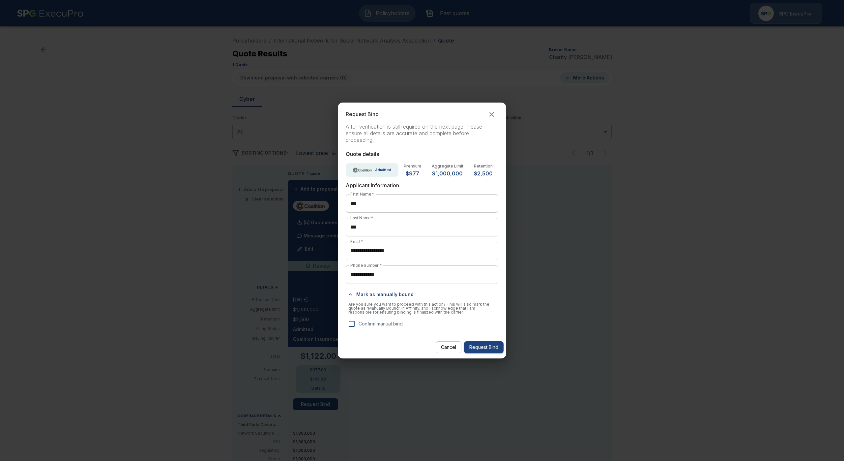
click at [384, 323] on p "Confirm manual bind" at bounding box center [381, 323] width 44 height 7
click at [486, 348] on button "Request Bind" at bounding box center [484, 347] width 40 height 12
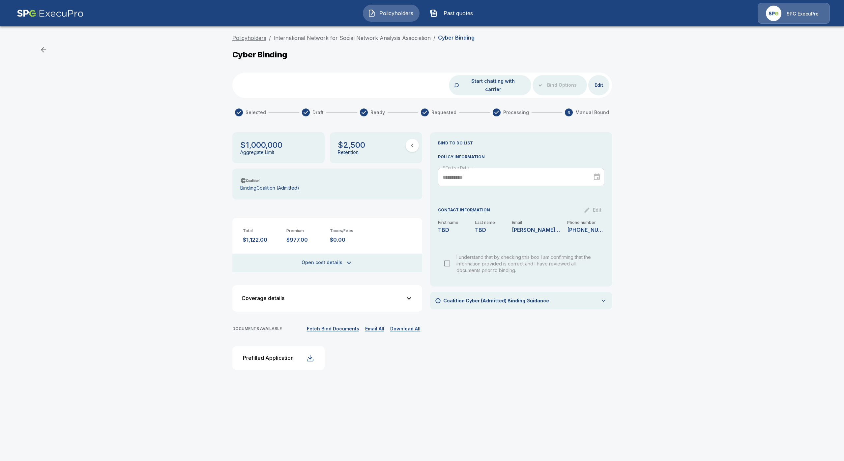
click at [252, 37] on link "Policyholders" at bounding box center [249, 38] width 34 height 7
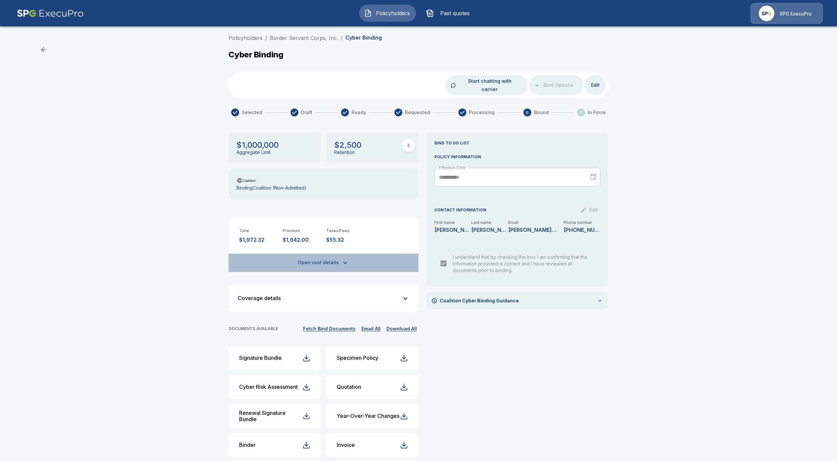
click at [331, 253] on button "Open cost details" at bounding box center [323, 262] width 190 height 18
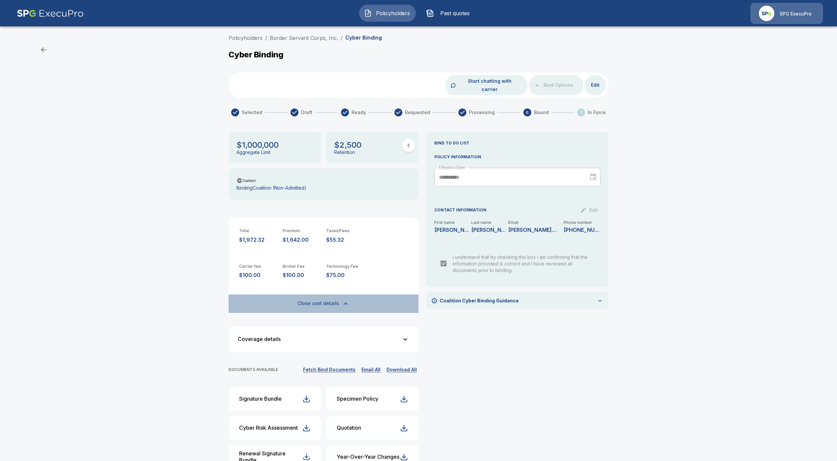
click at [330, 298] on button "Close cost details" at bounding box center [323, 303] width 190 height 18
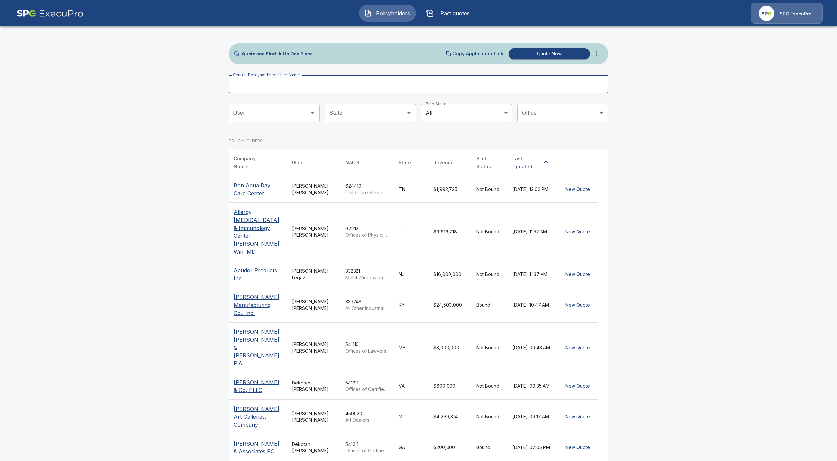
click at [334, 83] on input "Search Policyholder or User Name" at bounding box center [414, 84] width 372 height 18
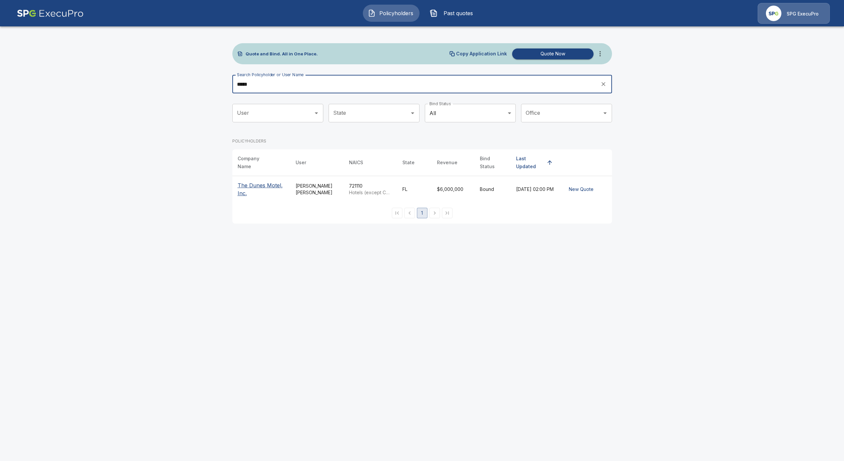
type input "*****"
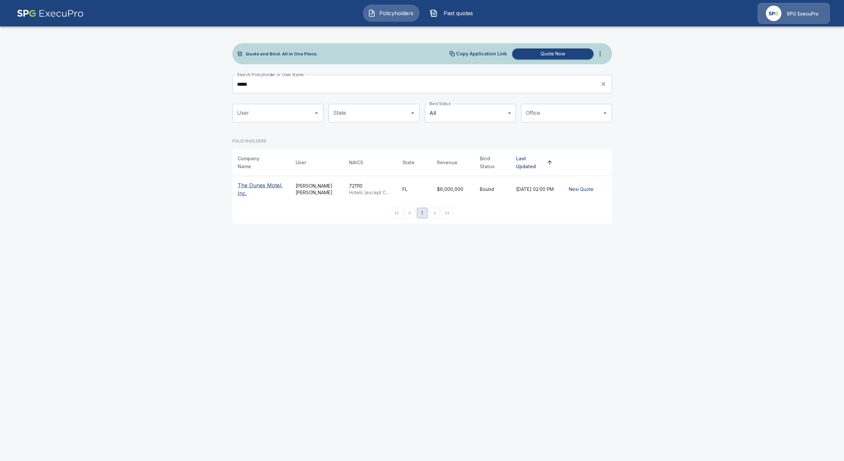
click at [267, 181] on p "The Dunes Motel, Inc." at bounding box center [261, 189] width 47 height 16
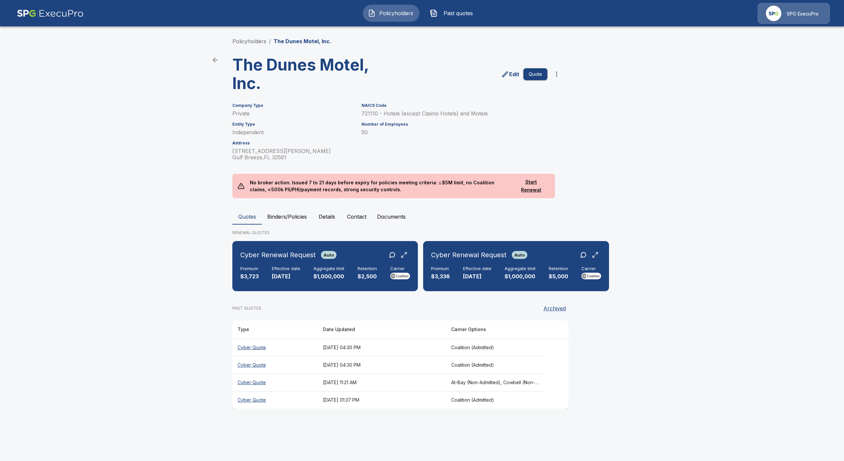
click at [251, 383] on th "Cyber Quote" at bounding box center [274, 381] width 85 height 17
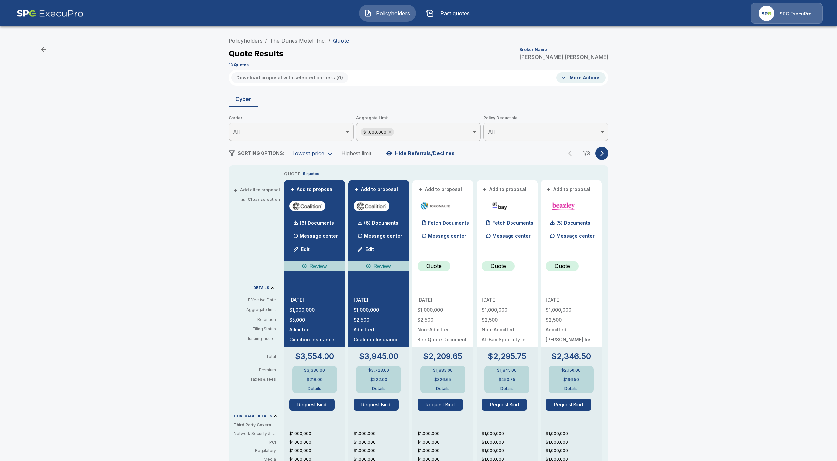
click at [616, 154] on div "Policyholders / The Dunes Motel, Inc. / Quote Quote Results Broker Name Tricia …" at bounding box center [419, 354] width 396 height 641
click at [601, 154] on button "button" at bounding box center [601, 153] width 13 height 13
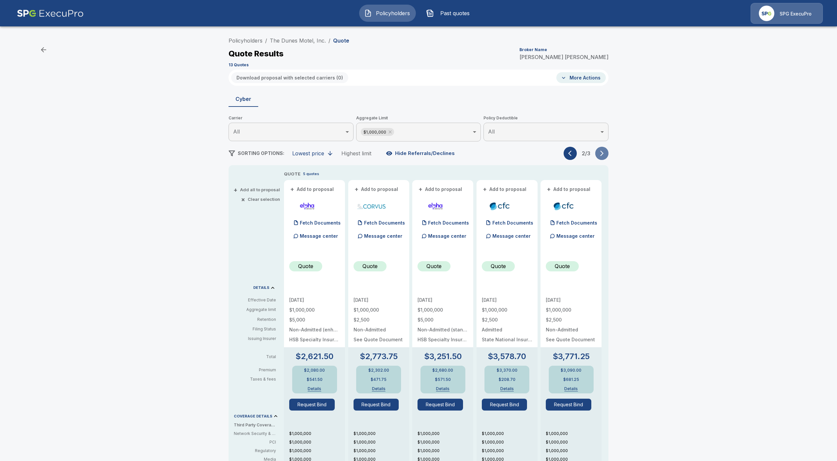
click at [605, 153] on icon "button" at bounding box center [601, 153] width 7 height 7
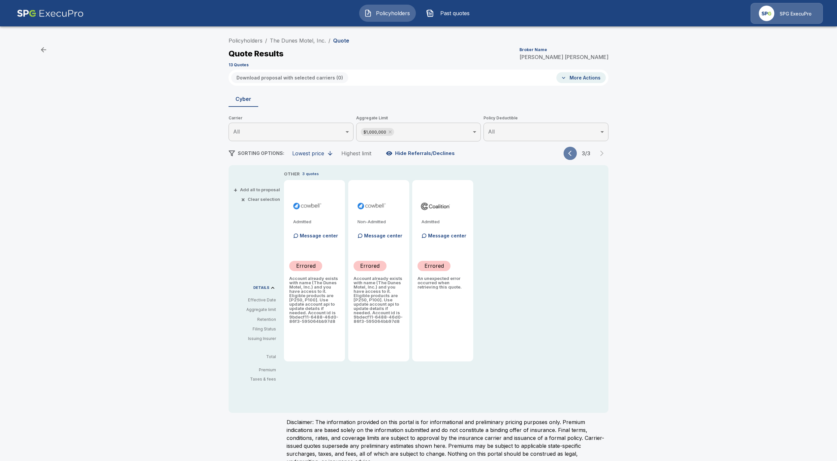
click at [575, 156] on icon "button" at bounding box center [571, 153] width 7 height 7
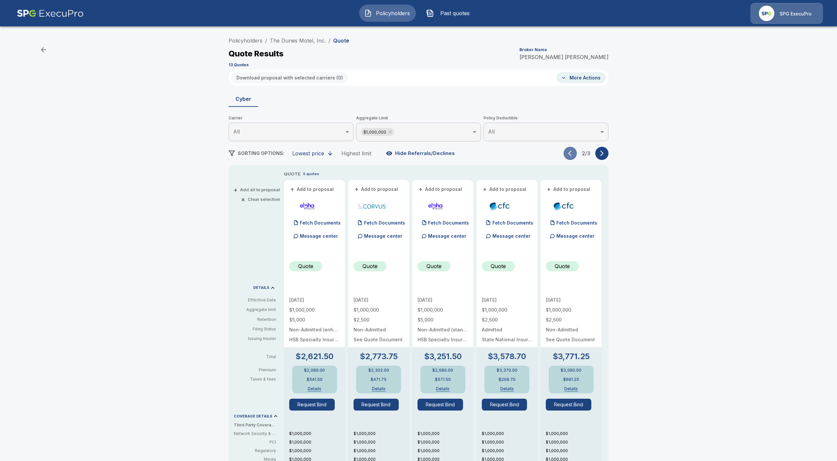
drag, startPoint x: 576, startPoint y: 156, endPoint x: 385, endPoint y: 136, distance: 191.9
click at [575, 156] on icon "button" at bounding box center [571, 153] width 7 height 7
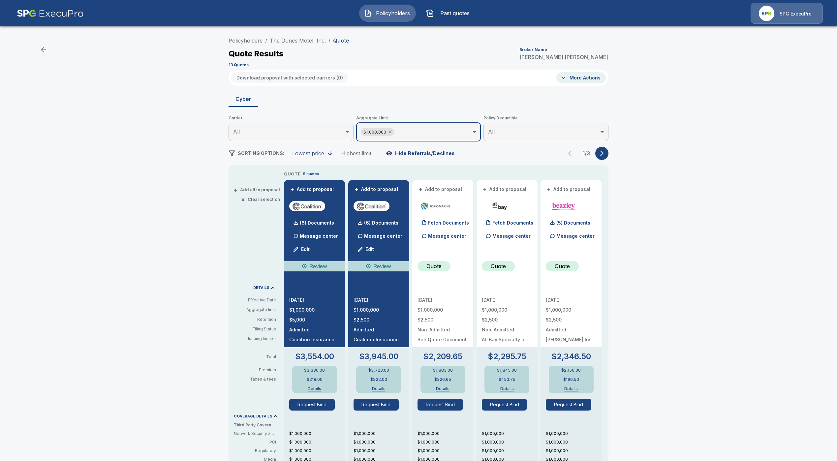
click at [393, 132] on icon at bounding box center [389, 131] width 5 height 5
click at [608, 159] on button "button" at bounding box center [601, 152] width 13 height 13
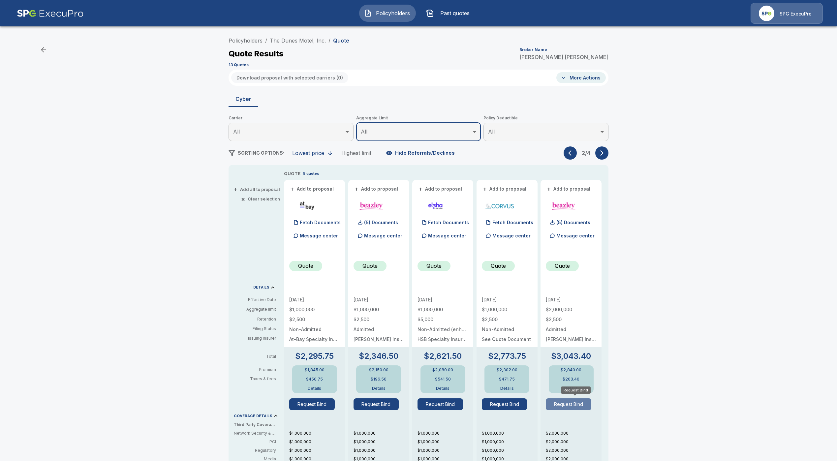
click at [578, 405] on button "Request Bind" at bounding box center [568, 404] width 45 height 12
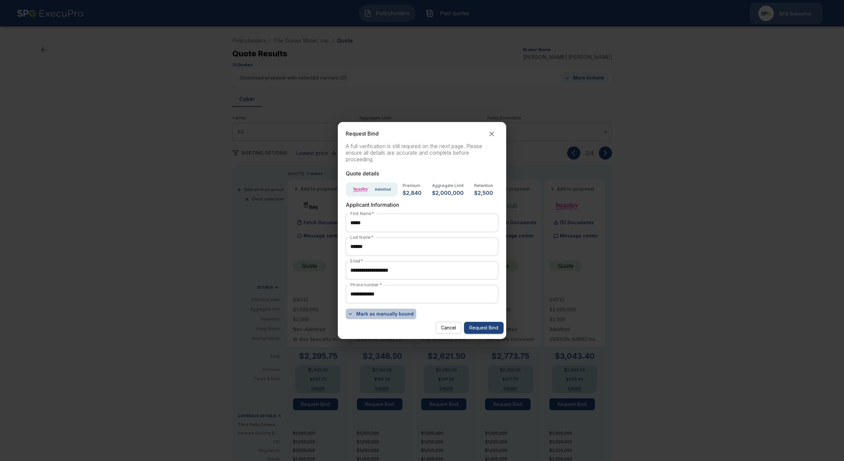
click at [387, 317] on button "Mark as manually bound" at bounding box center [381, 314] width 71 height 11
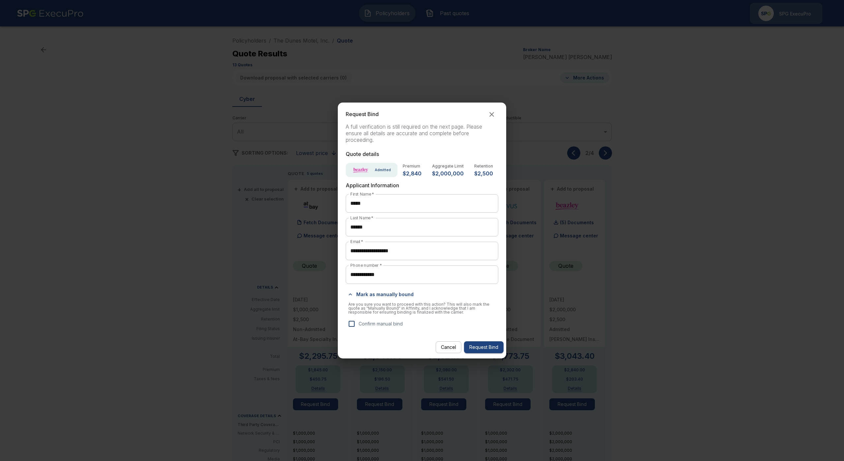
click at [376, 322] on p "Confirm manual bind" at bounding box center [381, 323] width 44 height 7
click at [498, 348] on button "Request Bind" at bounding box center [484, 347] width 40 height 12
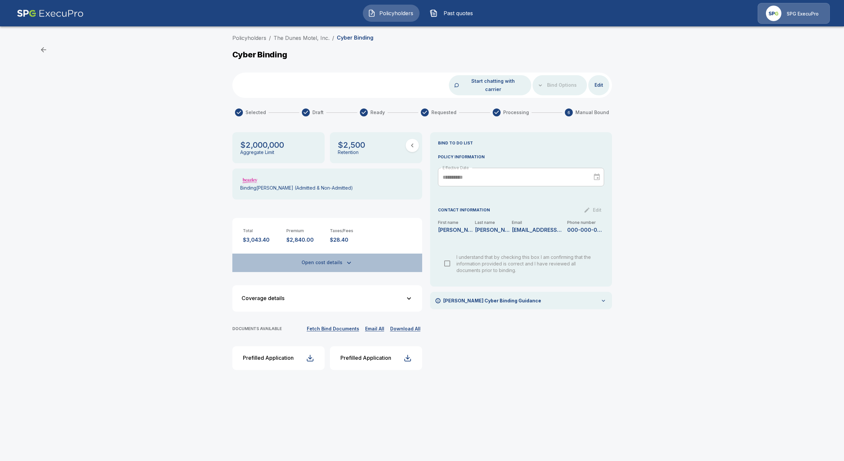
click at [325, 253] on button "Open cost details" at bounding box center [327, 262] width 190 height 18
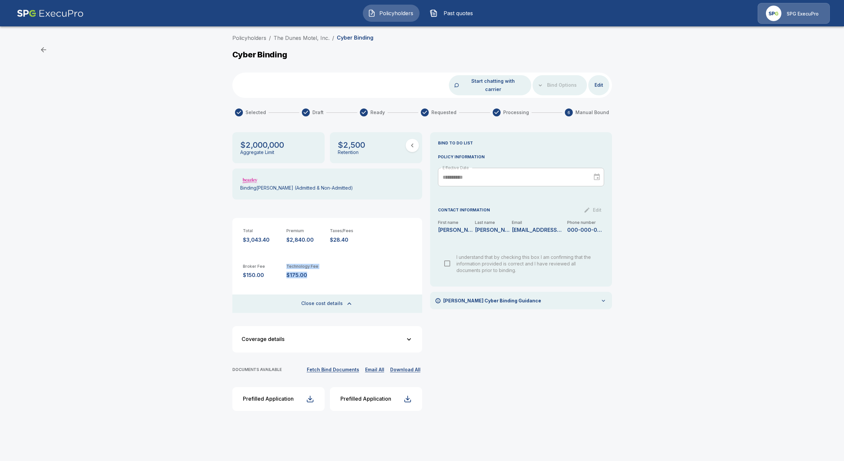
drag, startPoint x: 311, startPoint y: 267, endPoint x: 342, endPoint y: 278, distance: 32.3
click at [278, 267] on div "Broker Fee $150.00 Technology Fee $175.00" at bounding box center [327, 271] width 190 height 36
click at [384, 18] on button "Policyholders" at bounding box center [391, 13] width 57 height 17
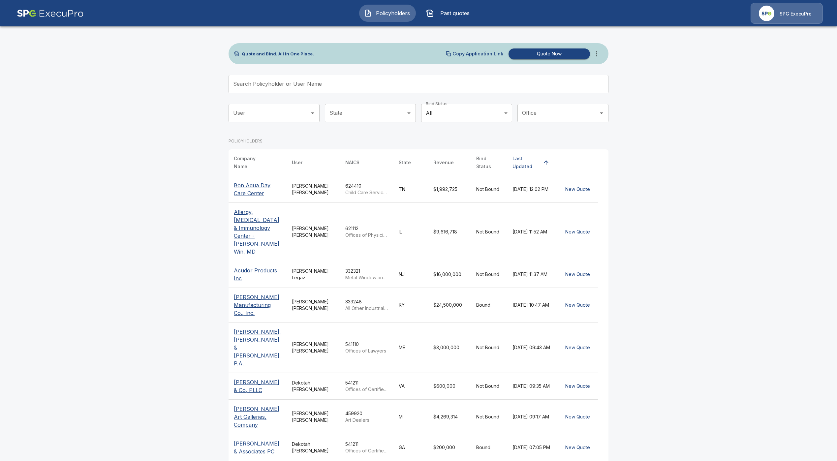
click at [292, 78] on div "Search Policyholder or User Name Search Policyholder or User Name" at bounding box center [418, 84] width 380 height 18
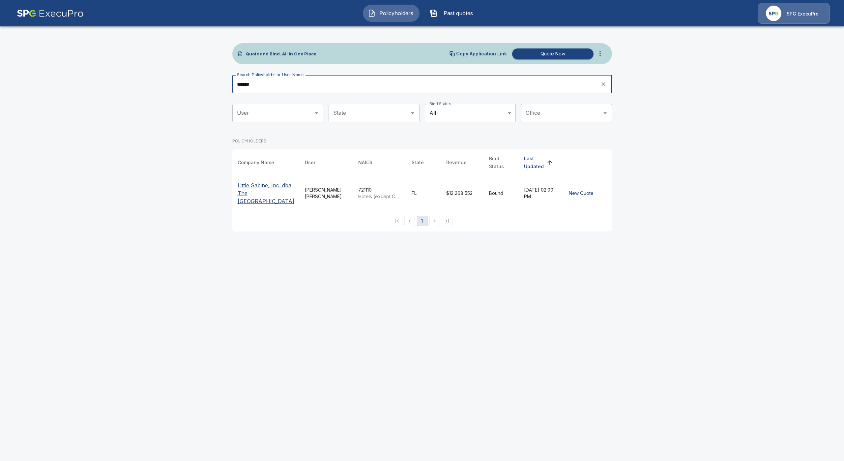
type input "******"
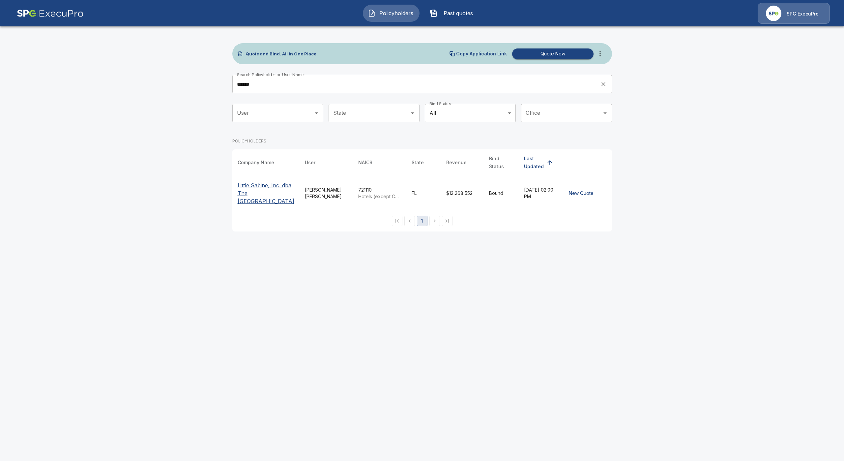
click at [266, 193] on p "Little Sabine, Inc. dba The Pensacola Beach Resort" at bounding box center [266, 193] width 57 height 24
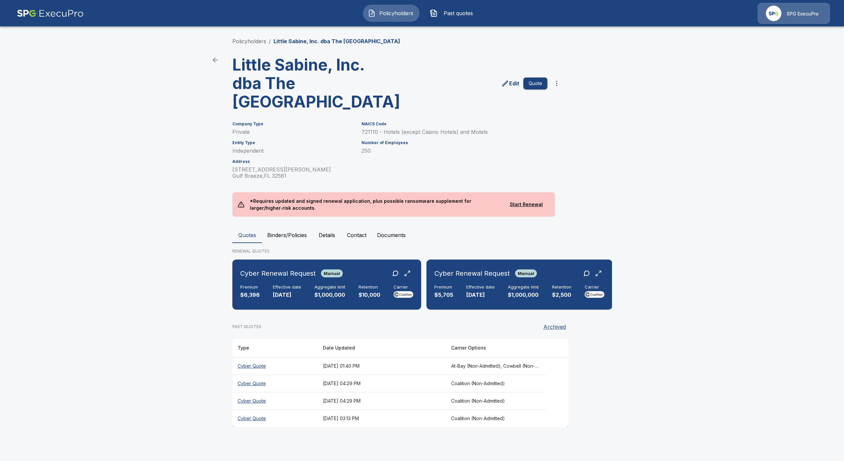
click at [262, 366] on th "Cyber Quote" at bounding box center [274, 365] width 85 height 17
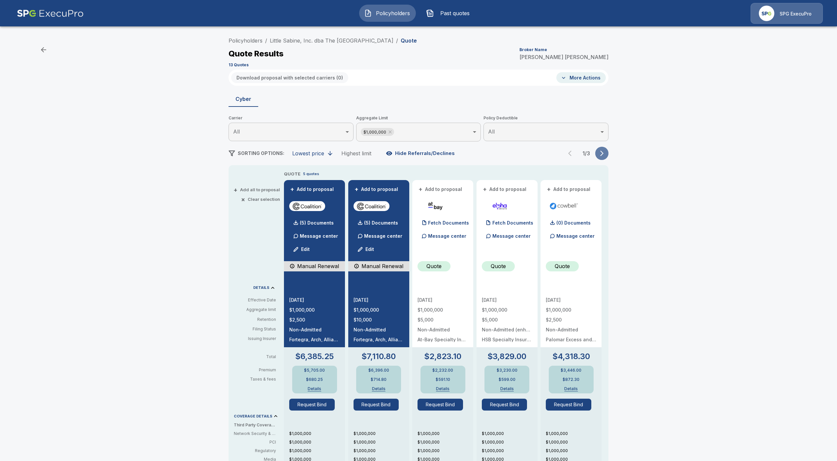
click at [604, 155] on icon "button" at bounding box center [601, 153] width 7 height 7
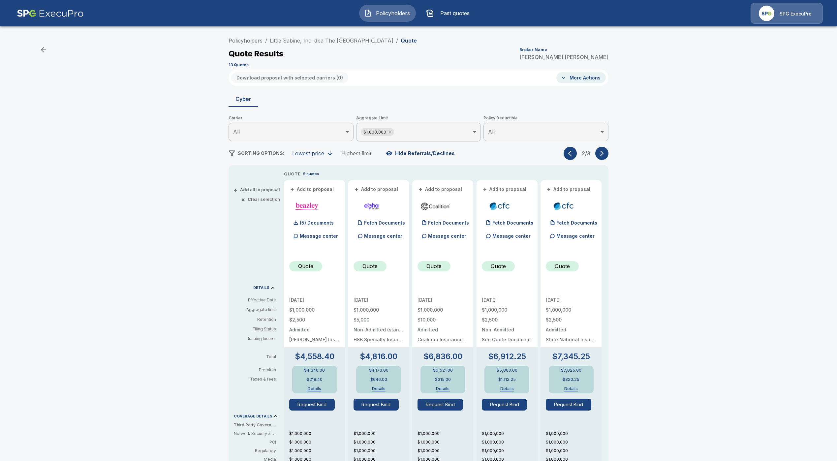
click at [603, 154] on icon "button" at bounding box center [601, 154] width 3 height 6
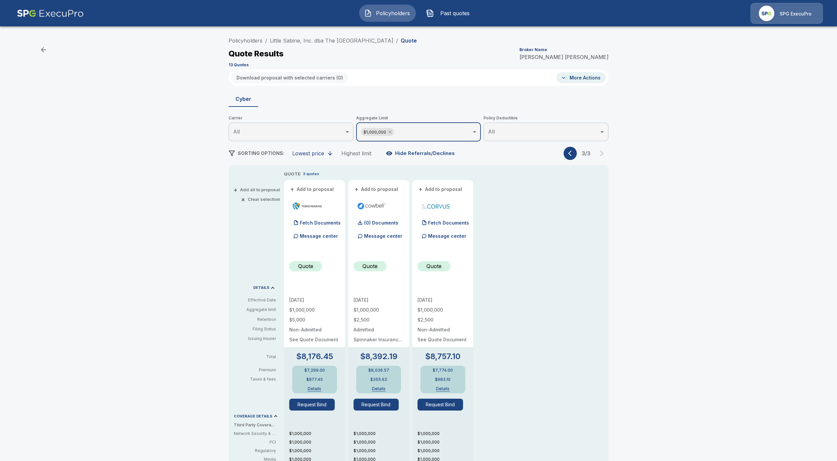
click at [393, 132] on icon at bounding box center [389, 131] width 5 height 5
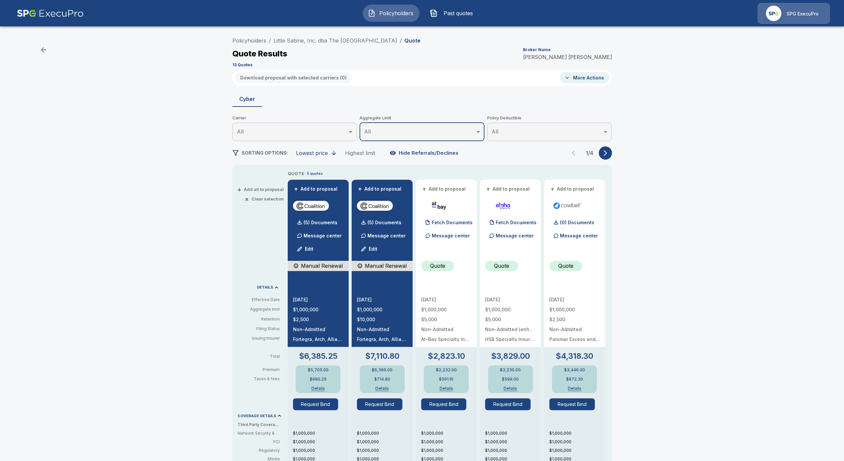
click at [333, 135] on body "Policyholders Past quotes SPG ExecuPro Policyholders / Little Sabine, Inc. dba …" at bounding box center [422, 337] width 844 height 675
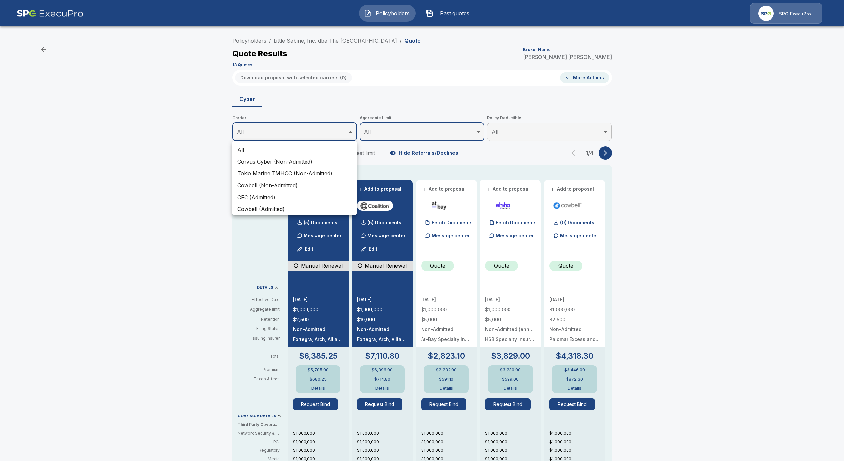
click at [610, 153] on div at bounding box center [422, 230] width 844 height 461
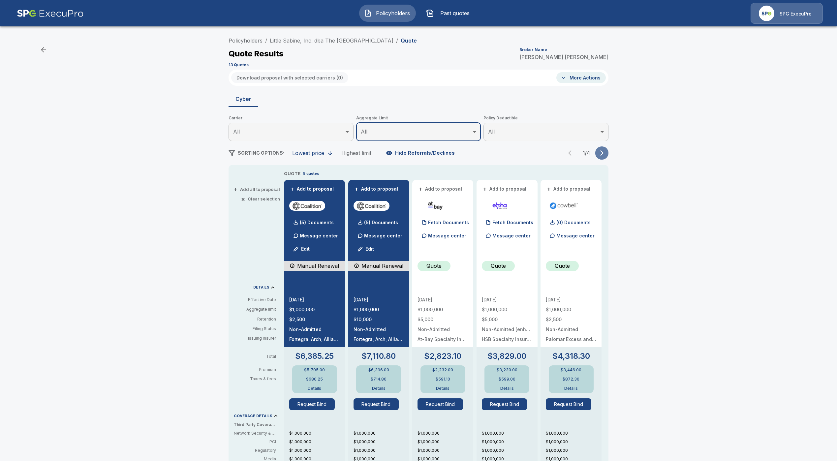
click at [606, 156] on button "button" at bounding box center [601, 152] width 13 height 13
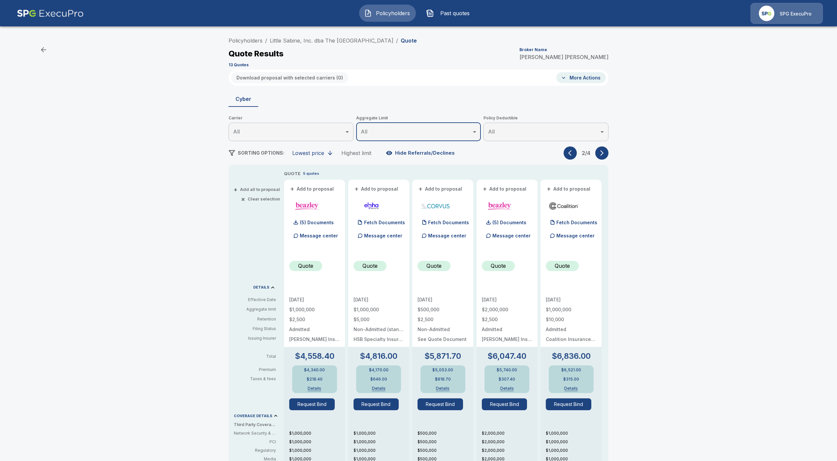
click at [606, 156] on button "button" at bounding box center [601, 152] width 13 height 13
click at [577, 156] on div "3 / 4" at bounding box center [585, 152] width 45 height 13
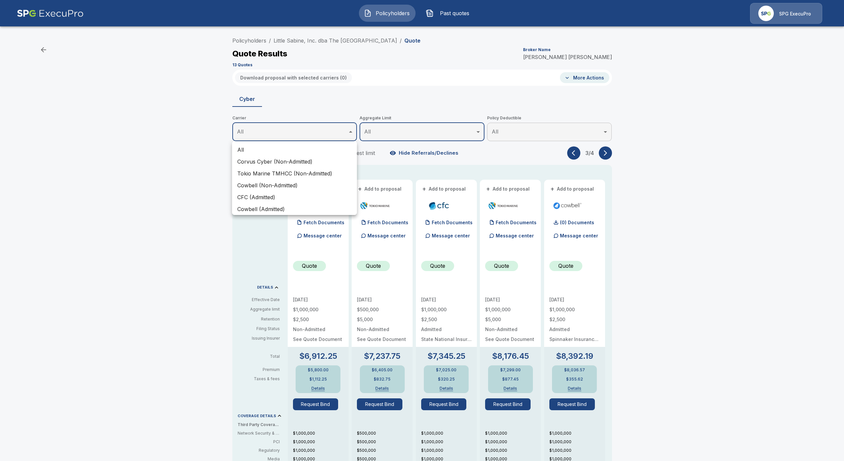
click at [334, 132] on body "Policyholders Past quotes SPG ExecuPro Policyholders / Little Sabine, Inc. dba …" at bounding box center [422, 337] width 844 height 675
click at [320, 168] on li "Beazley (Admitted & Non-Admitted)" at bounding box center [294, 167] width 125 height 12
type input "**********"
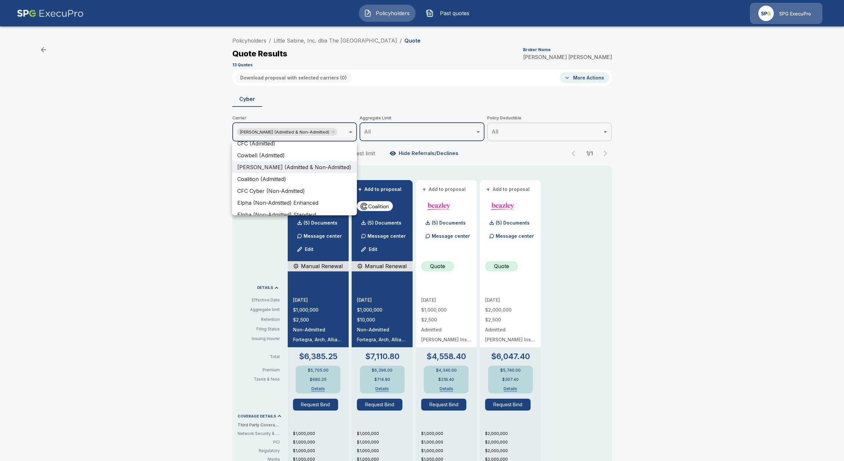
click at [654, 257] on div at bounding box center [422, 230] width 844 height 461
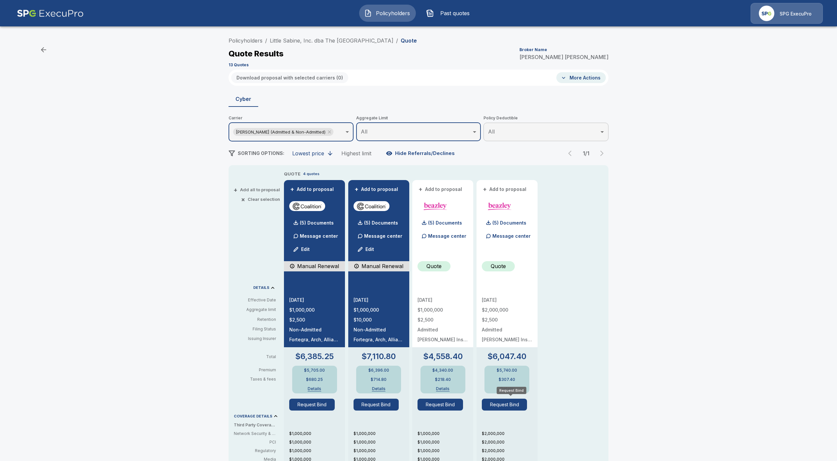
click at [511, 405] on button "Request Bind" at bounding box center [504, 405] width 45 height 12
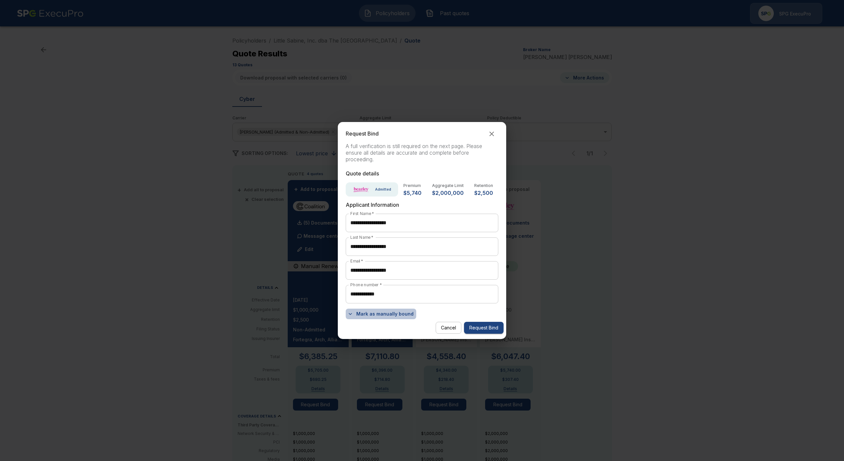
click at [391, 314] on button "Mark as manually bound" at bounding box center [381, 314] width 71 height 11
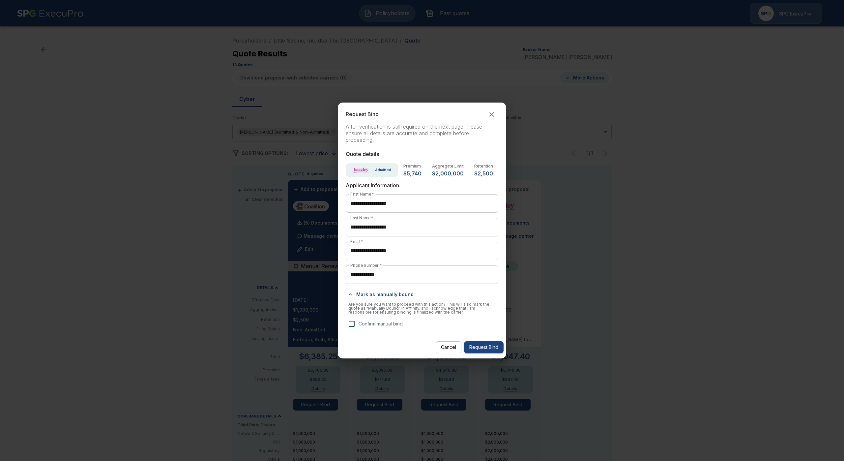
click at [397, 321] on p "Confirm manual bind" at bounding box center [381, 323] width 44 height 7
click at [498, 347] on button "Request Bind" at bounding box center [484, 347] width 40 height 12
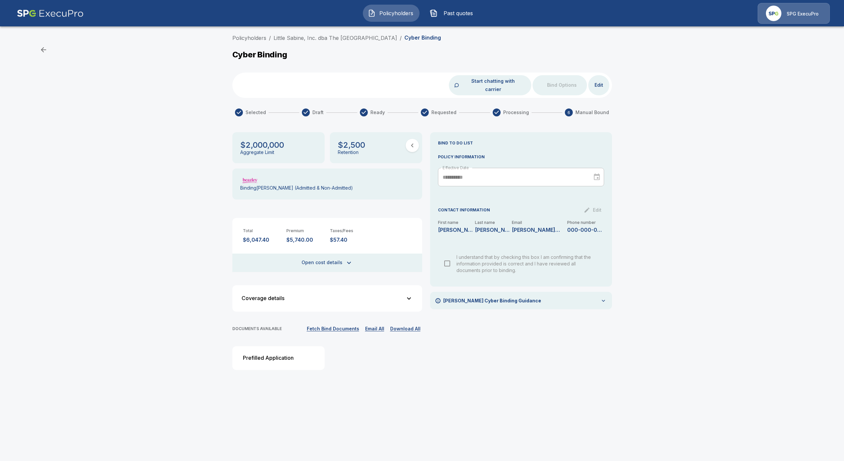
click at [339, 265] on div "$2,000,000 Aggregate Limit $2,500 Retention Binding Beazley (Admitted & Non-Adm…" at bounding box center [327, 253] width 190 height 243
click at [343, 256] on button "Open cost details" at bounding box center [327, 262] width 190 height 18
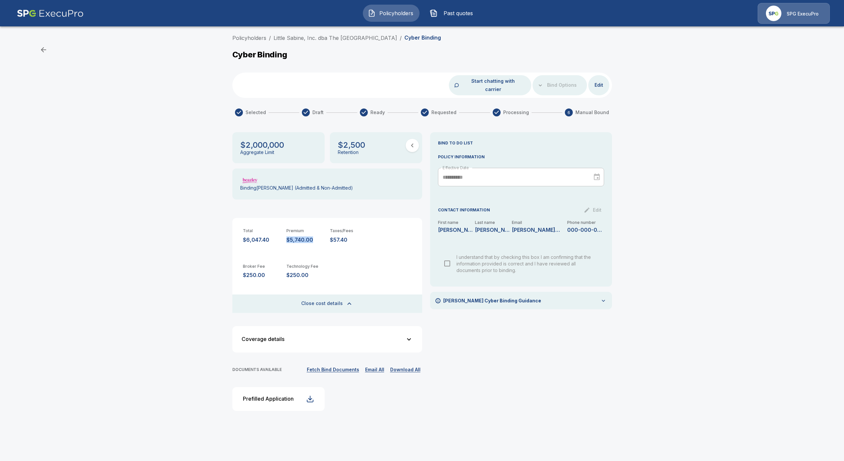
drag, startPoint x: 284, startPoint y: 230, endPoint x: 315, endPoint y: 229, distance: 31.0
click at [315, 229] on div "Total $6,047.40 Premium $5,740.00 Taxes/Fees $57.40" at bounding box center [327, 230] width 190 height 25
copy p "$5,740.00"
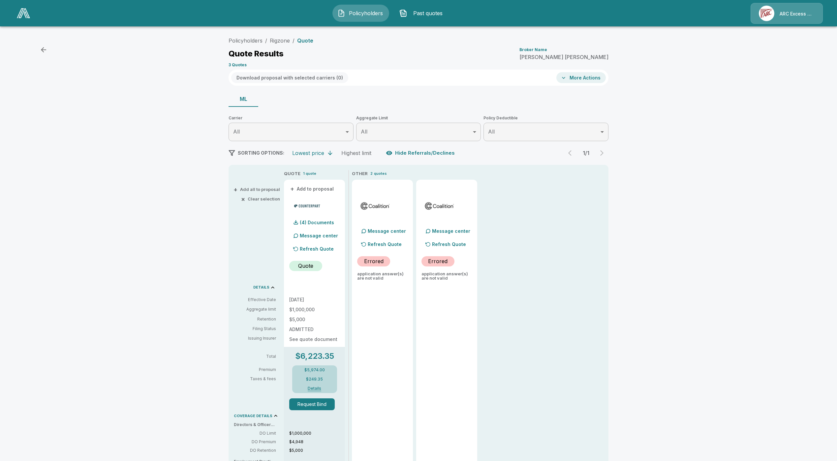
scroll to position [36, 0]
